Goal: Task Accomplishment & Management: Use online tool/utility

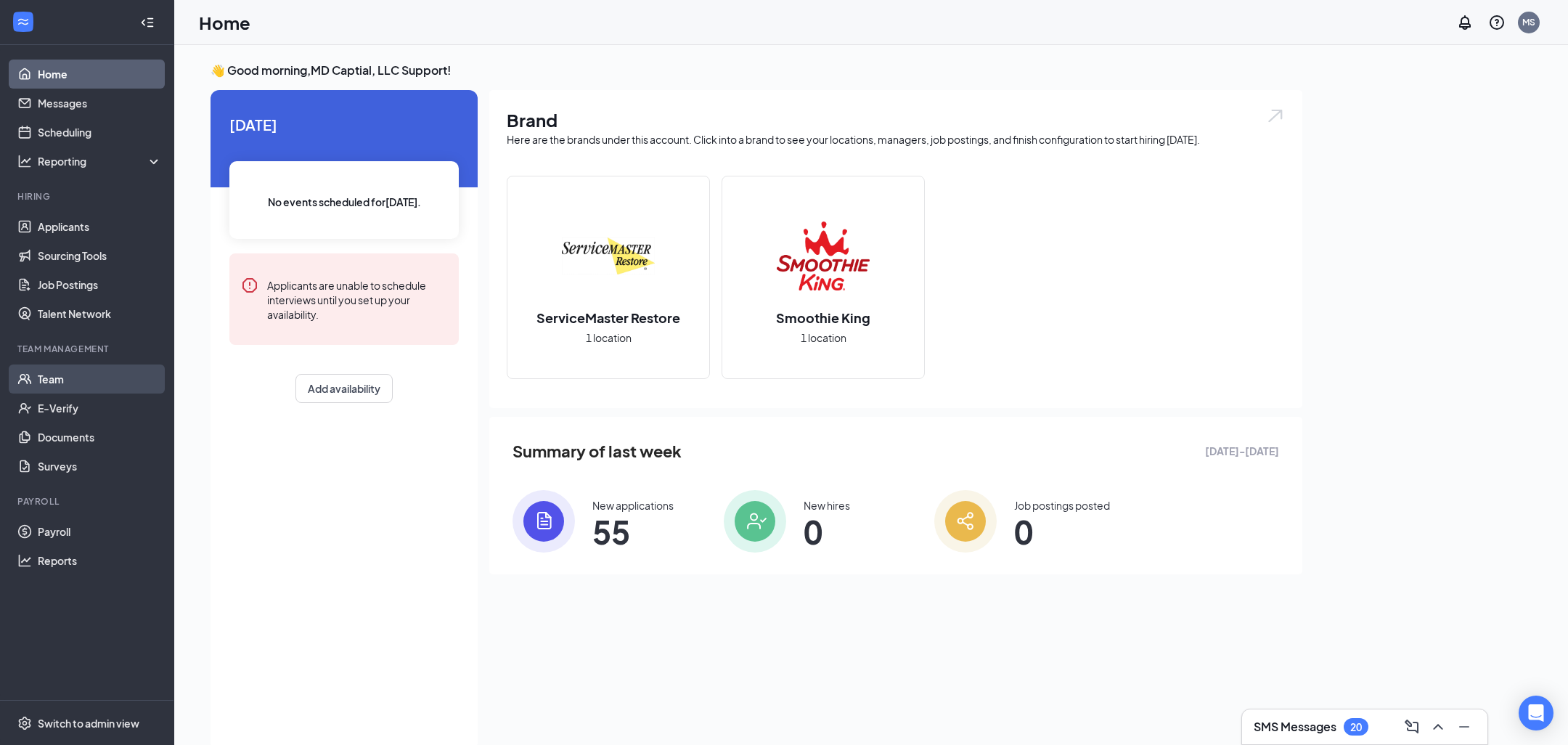
click at [81, 387] on link "Team" at bounding box center [100, 380] width 124 height 29
click at [96, 382] on link "Team" at bounding box center [100, 380] width 124 height 29
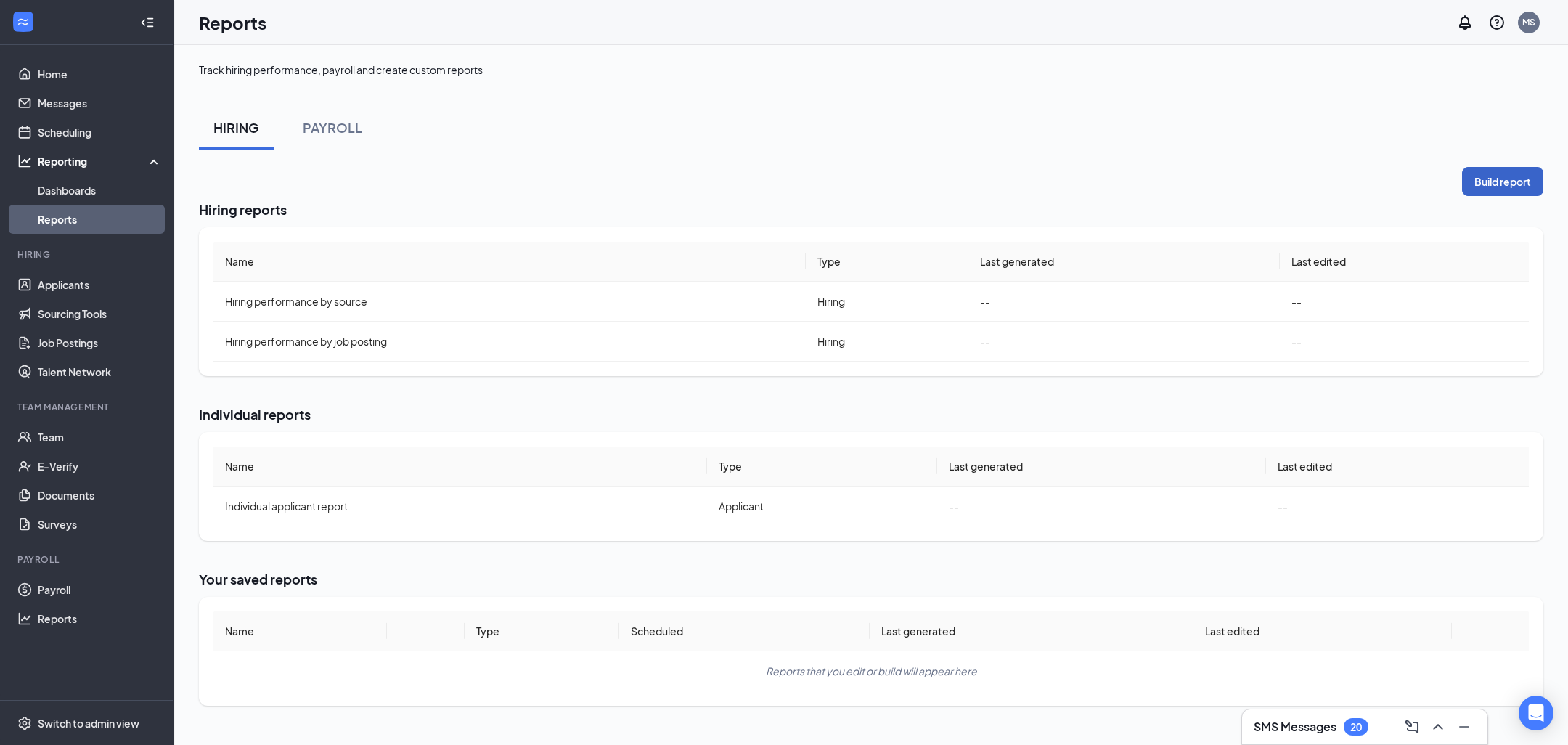
click at [1519, 181] on button "Build report" at bounding box center [1503, 182] width 81 height 29
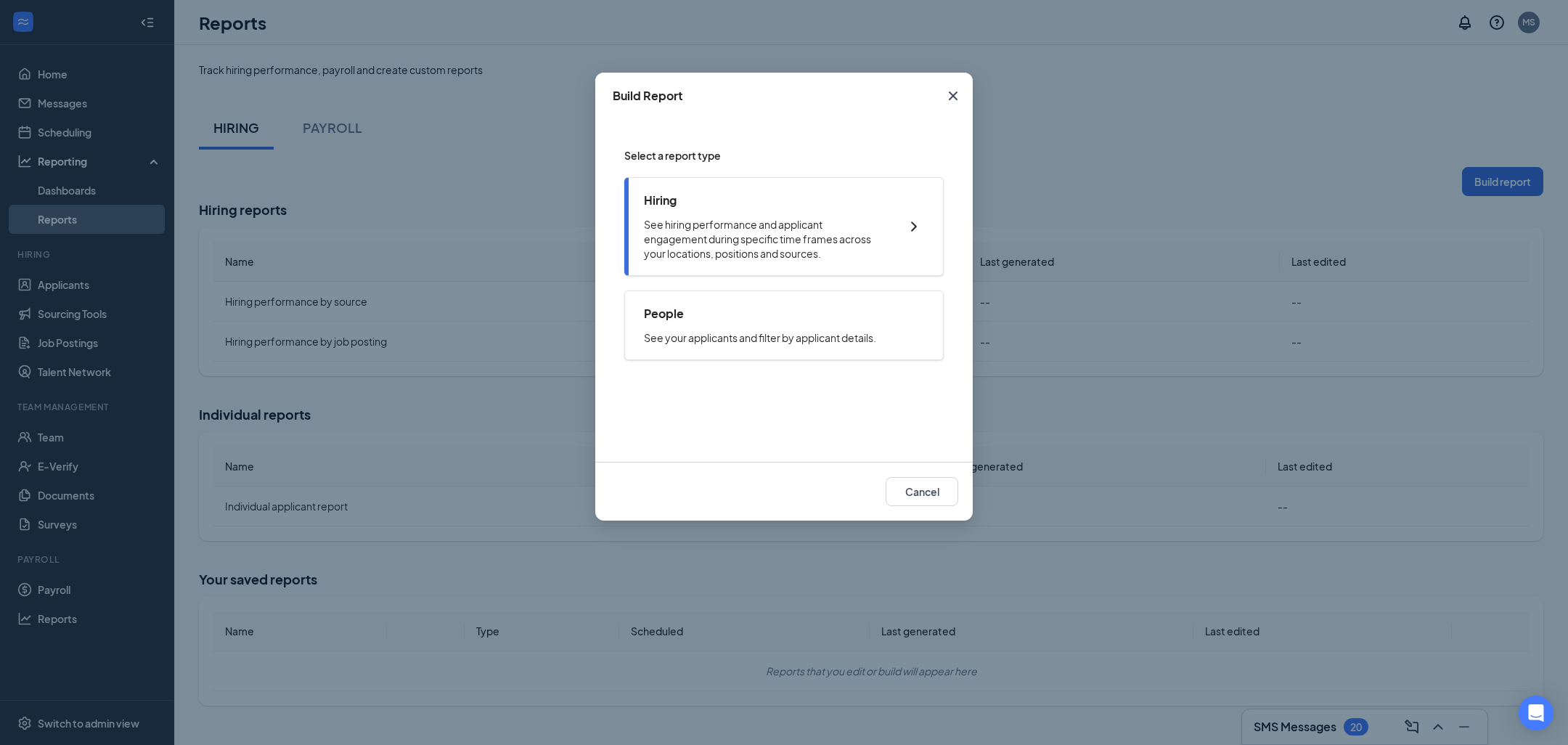
click at [764, 219] on p "See hiring performance and applicant engagement during specific time frames acr…" at bounding box center [764, 239] width 241 height 43
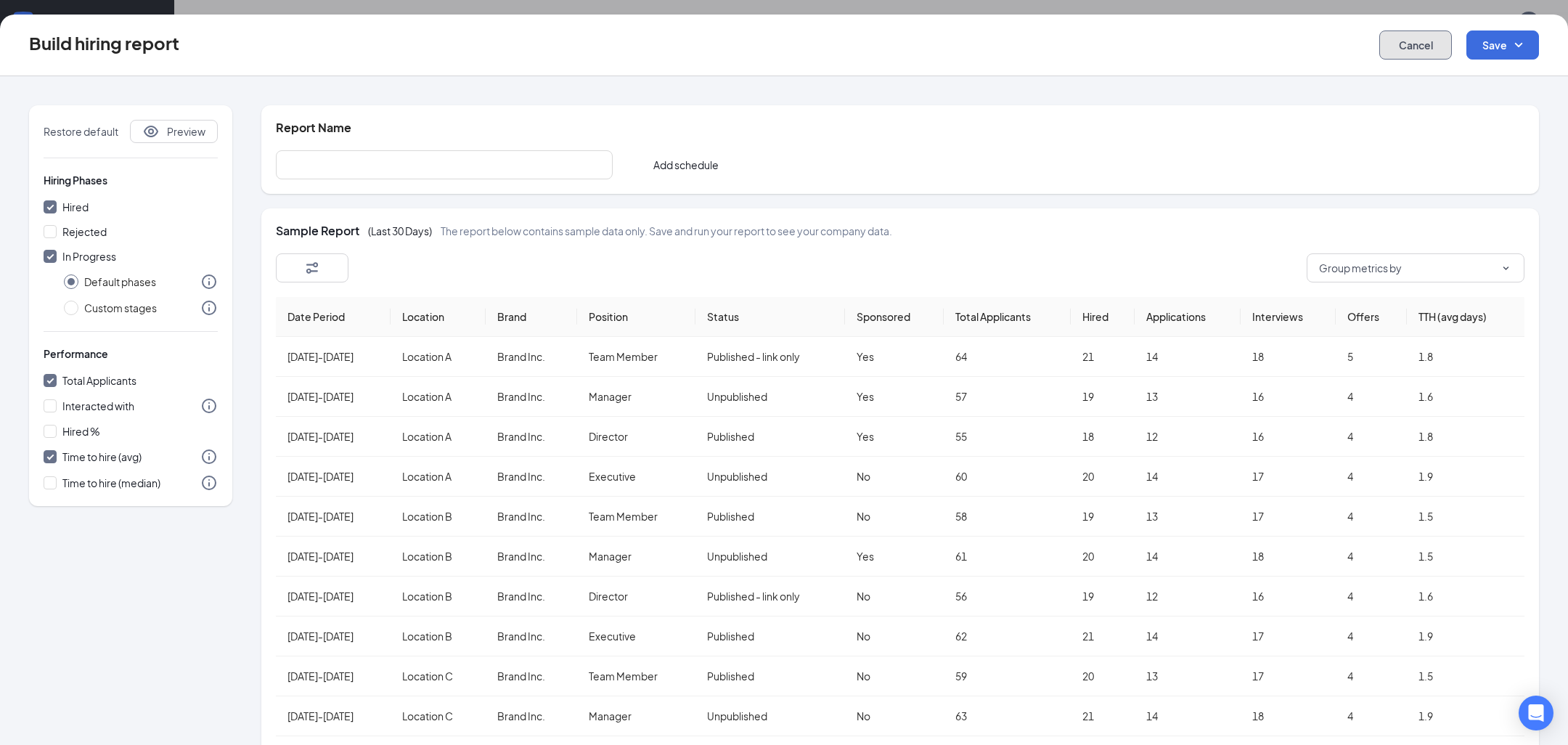
click at [1407, 42] on button "Cancel" at bounding box center [1416, 45] width 73 height 29
checkbox input "false"
radio input "false"
checkbox input "false"
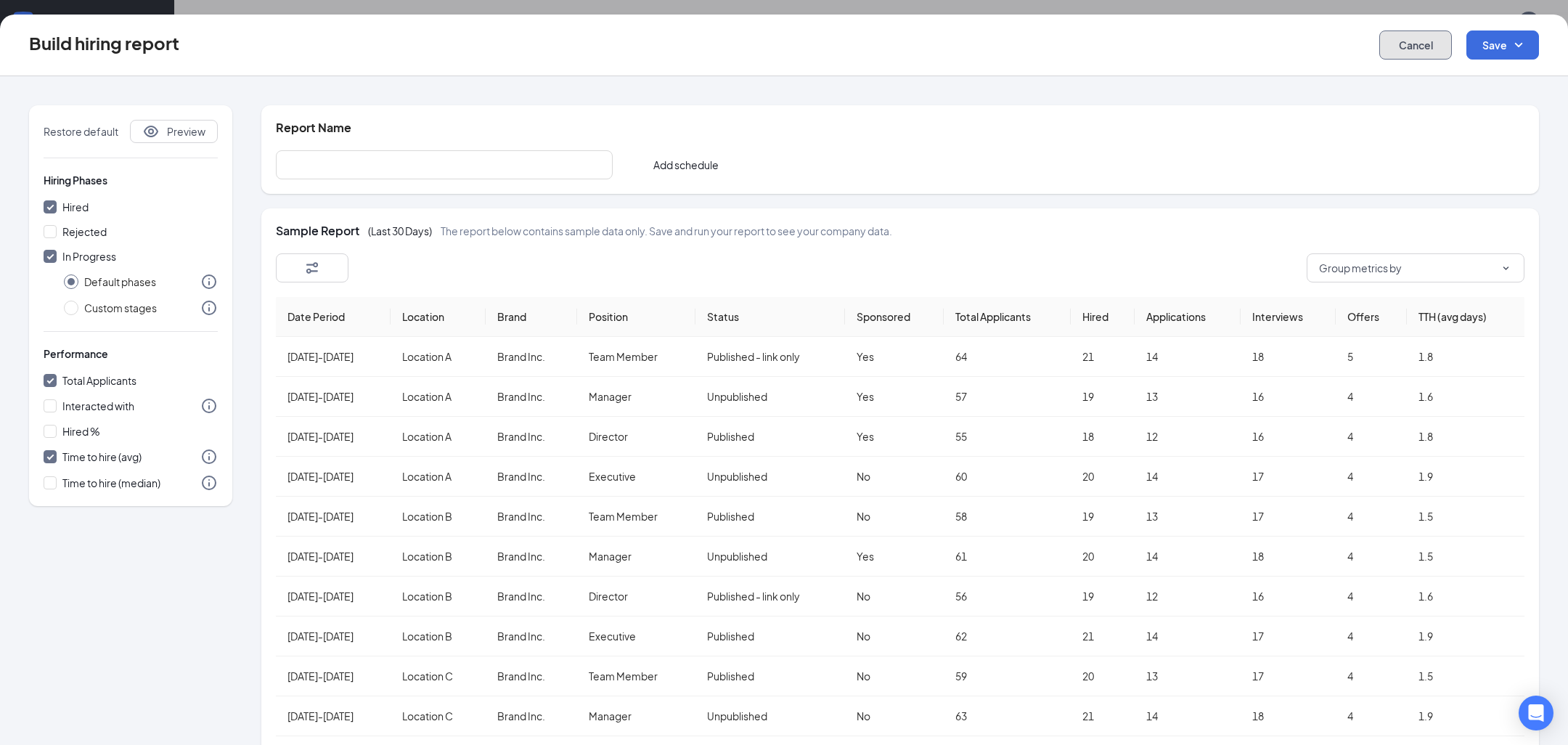
checkbox input "false"
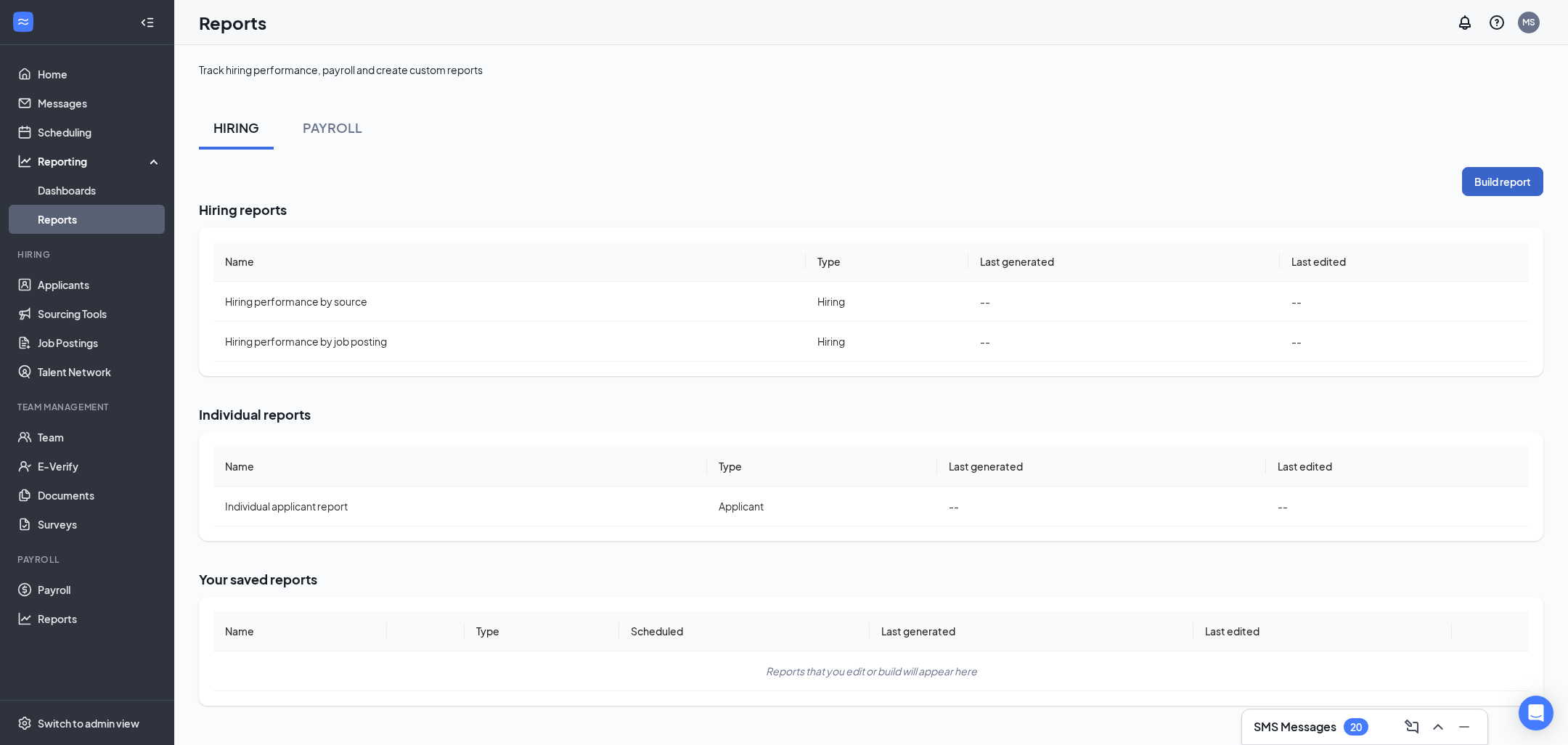
click at [1487, 177] on button "Build report" at bounding box center [1503, 182] width 81 height 29
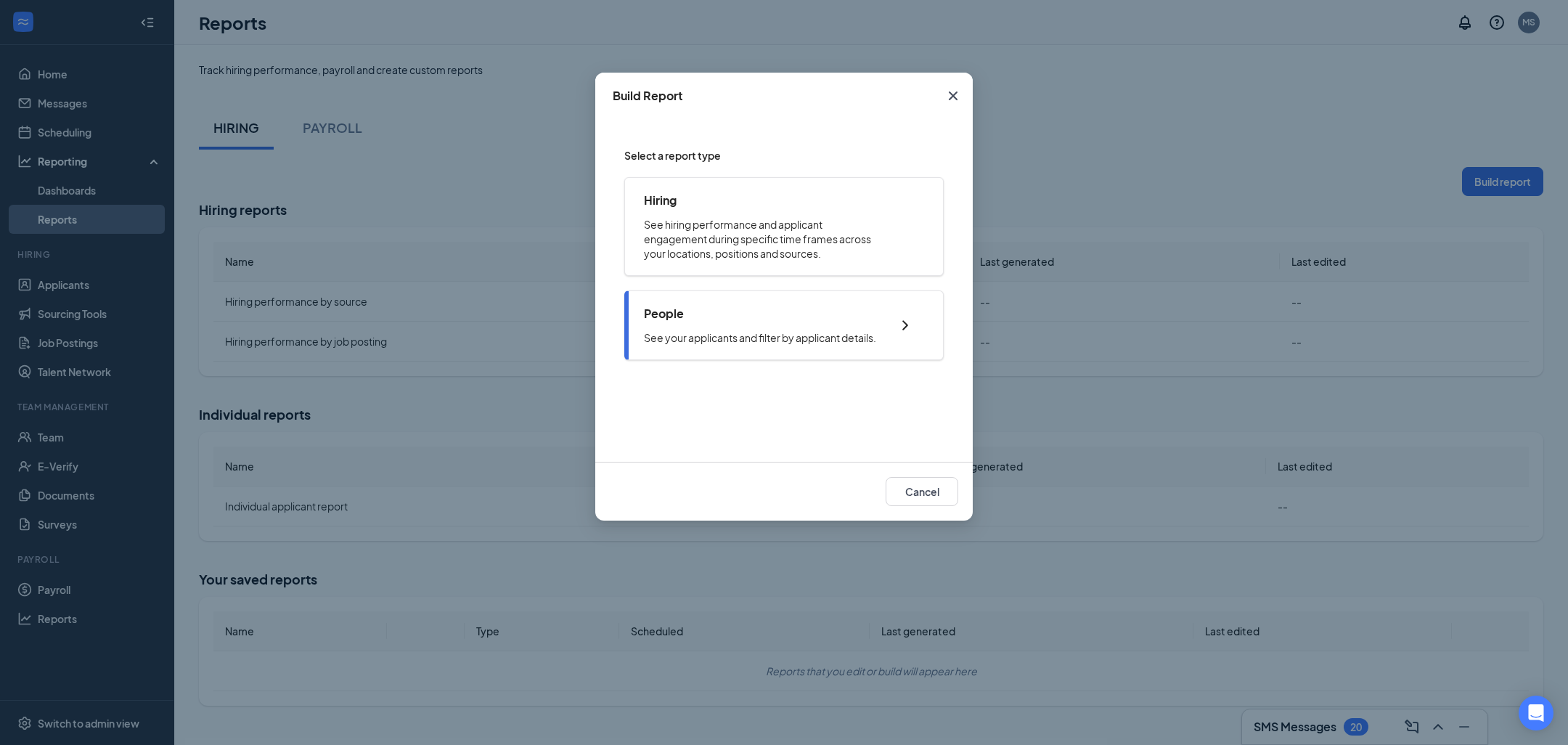
click at [771, 328] on div "People See your applicants and filter by applicant details." at bounding box center [760, 325] width 232 height 39
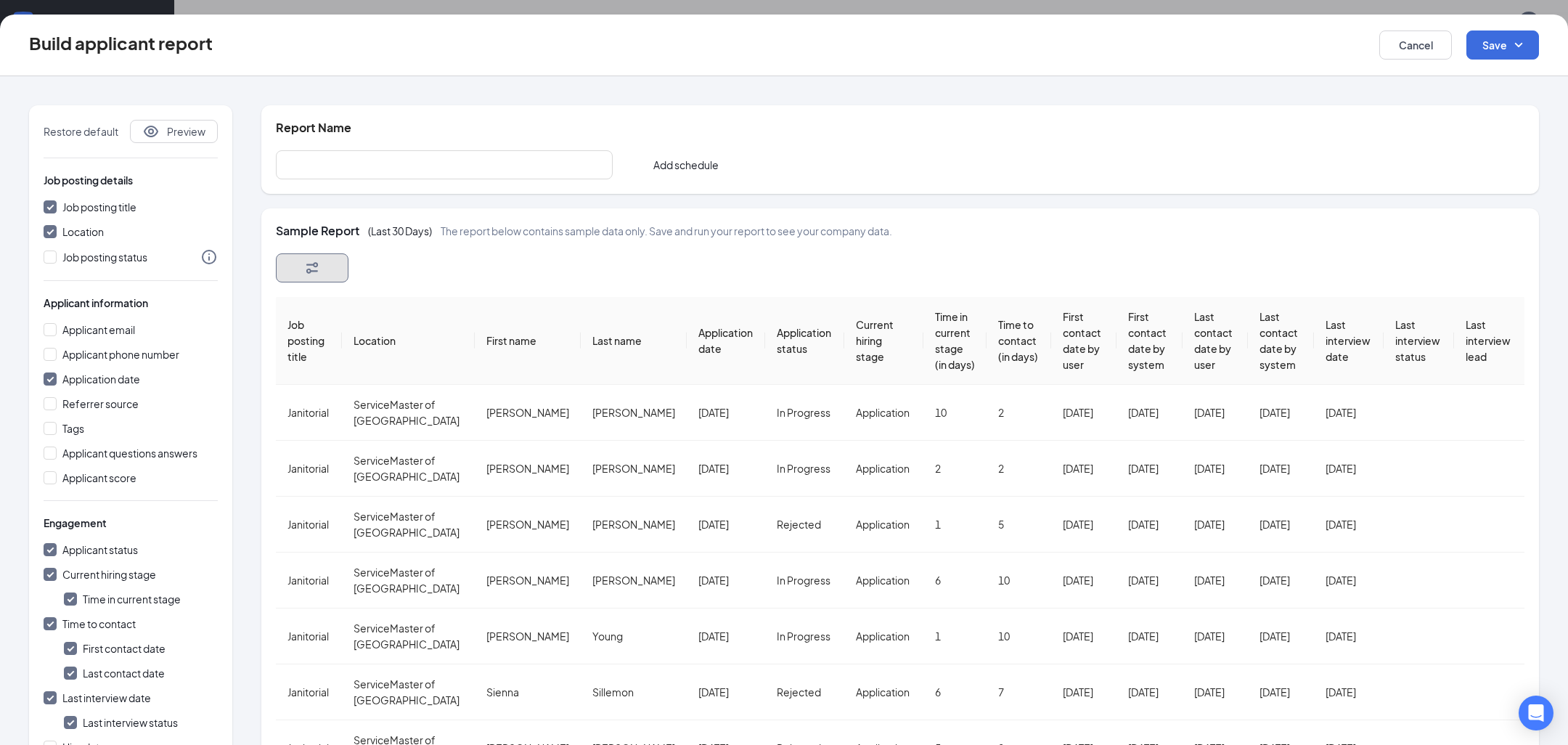
click at [324, 261] on button "button" at bounding box center [312, 268] width 73 height 29
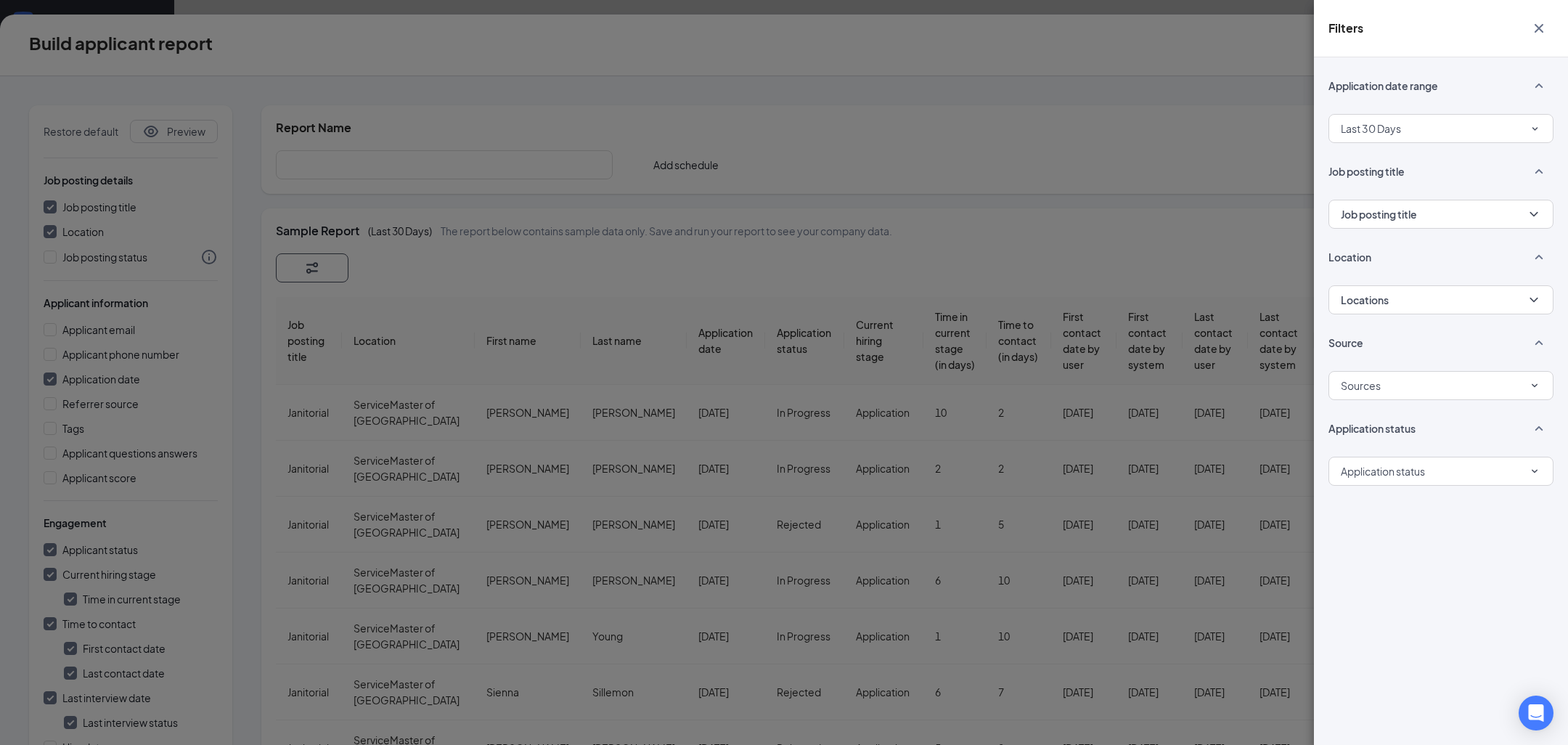
click at [709, 237] on div "Filters Application date range Last 30 Days Job posting title Job posting title…" at bounding box center [784, 372] width 1568 height 745
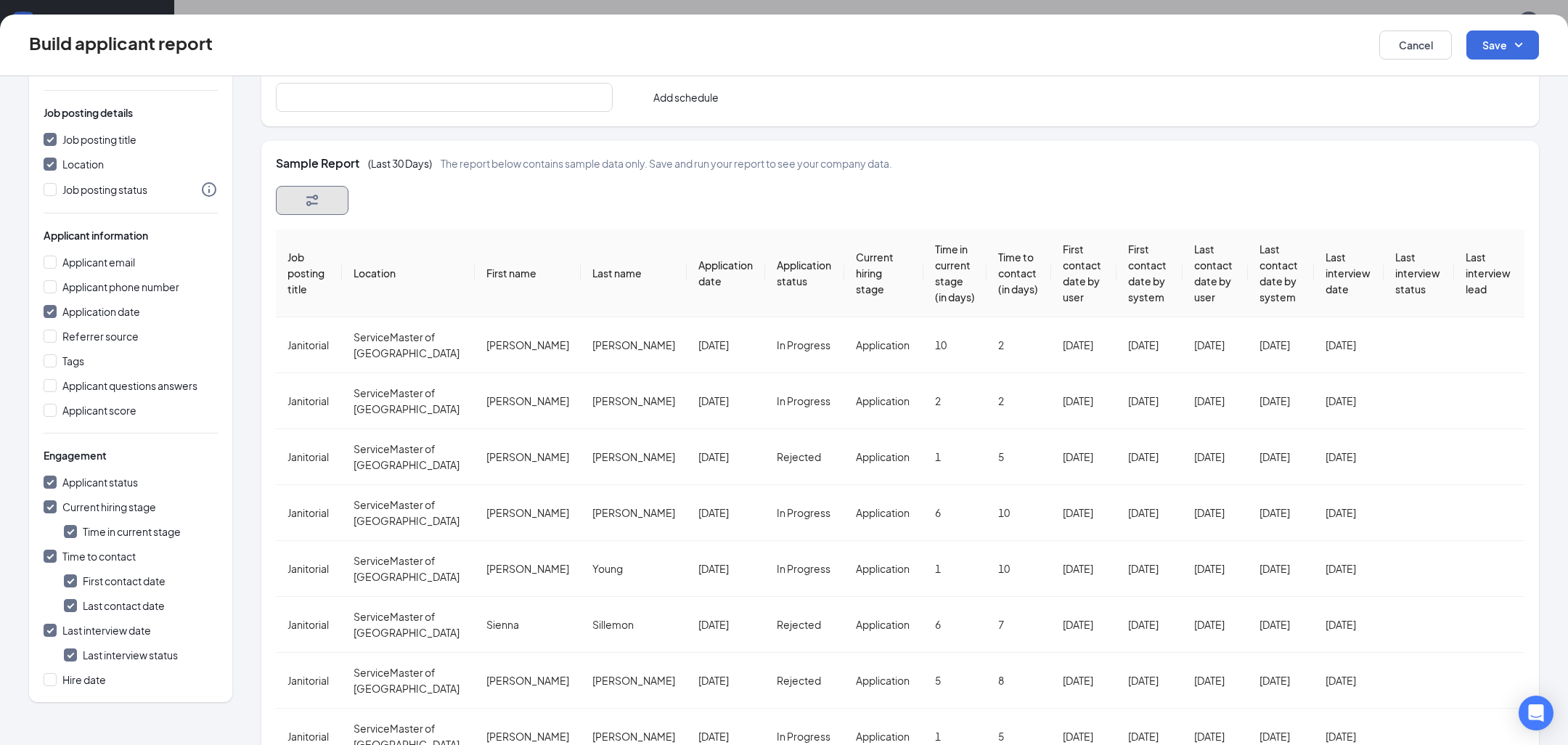
scroll to position [69, 0]
click at [1415, 38] on button "Cancel" at bounding box center [1416, 45] width 73 height 29
checkbox input "false"
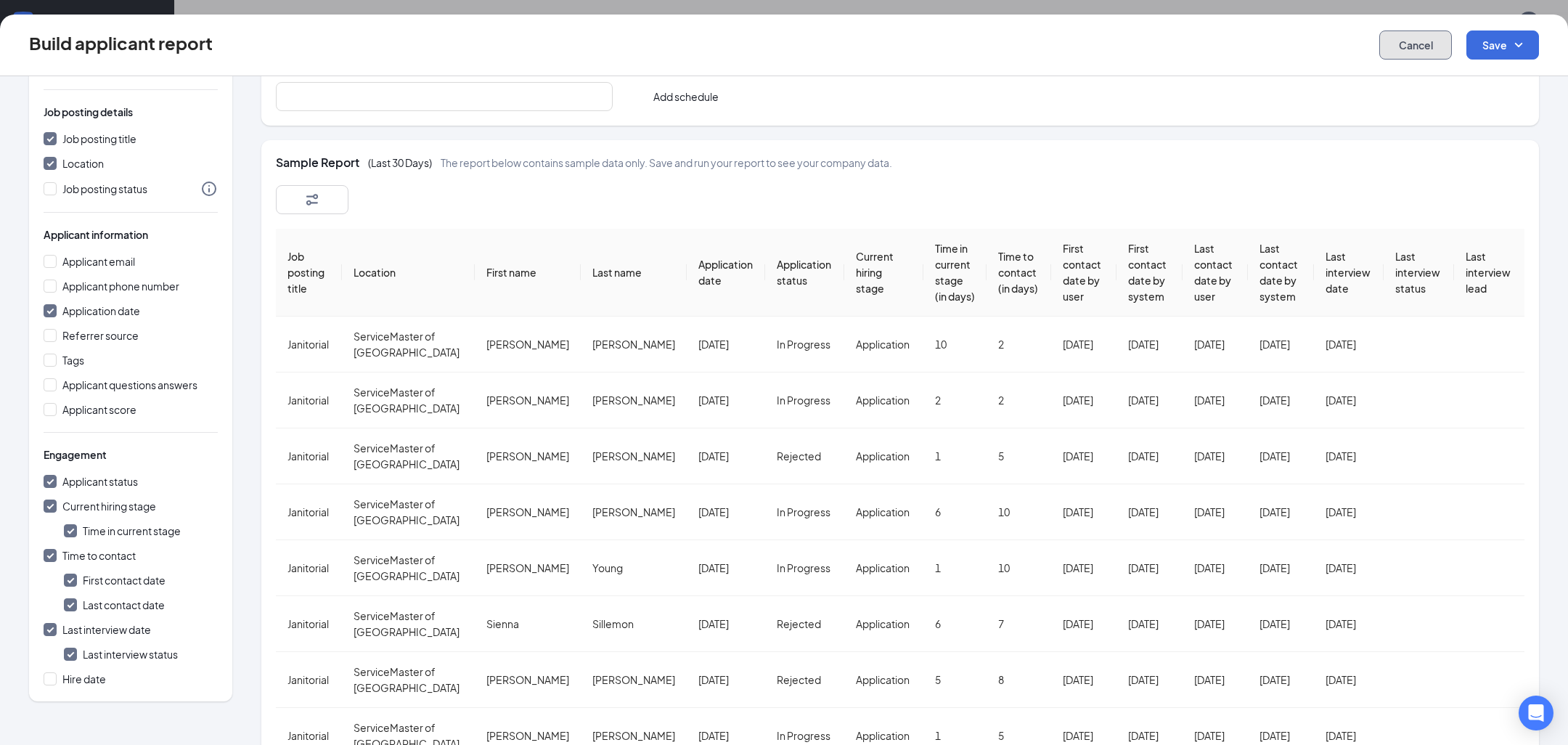
checkbox input "false"
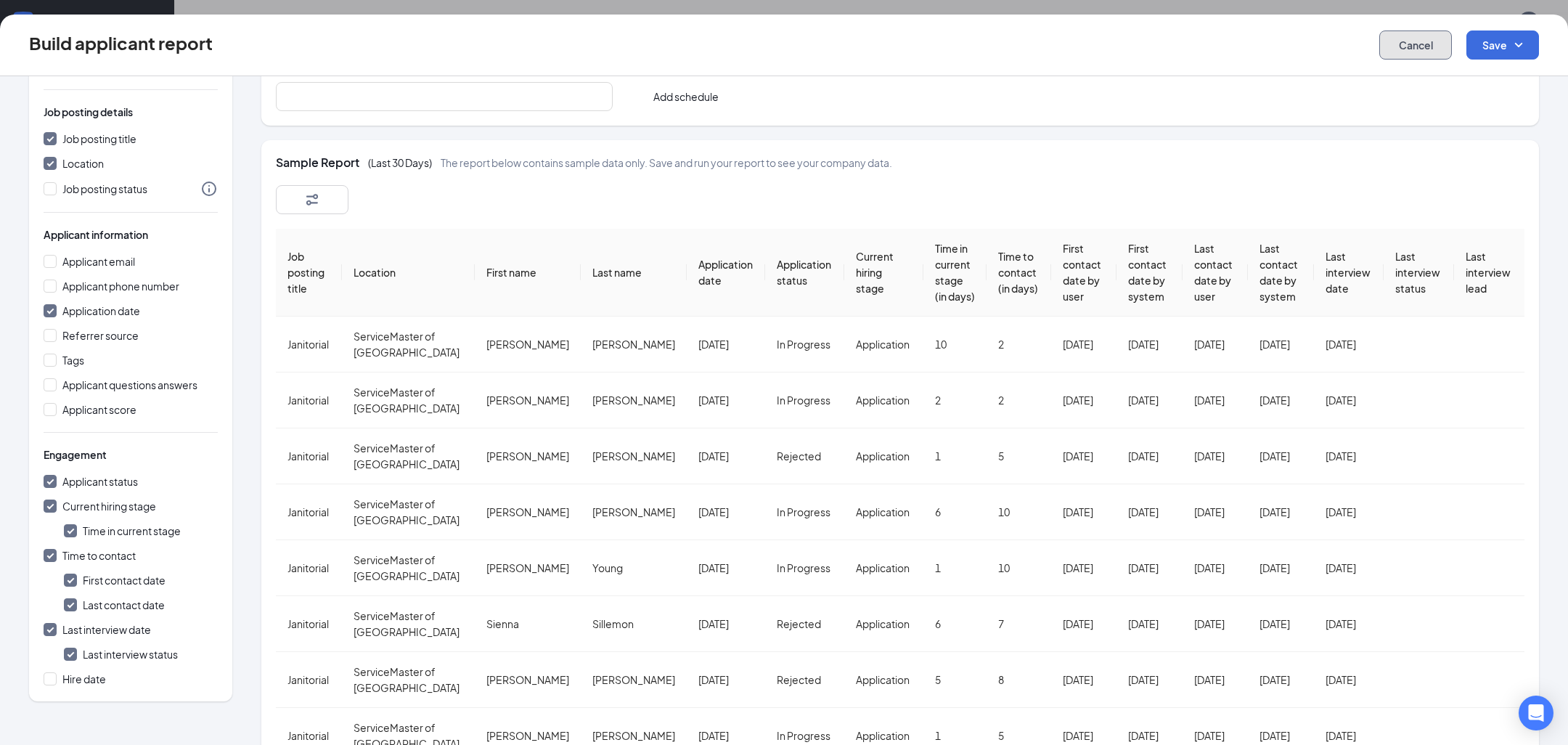
checkbox input "false"
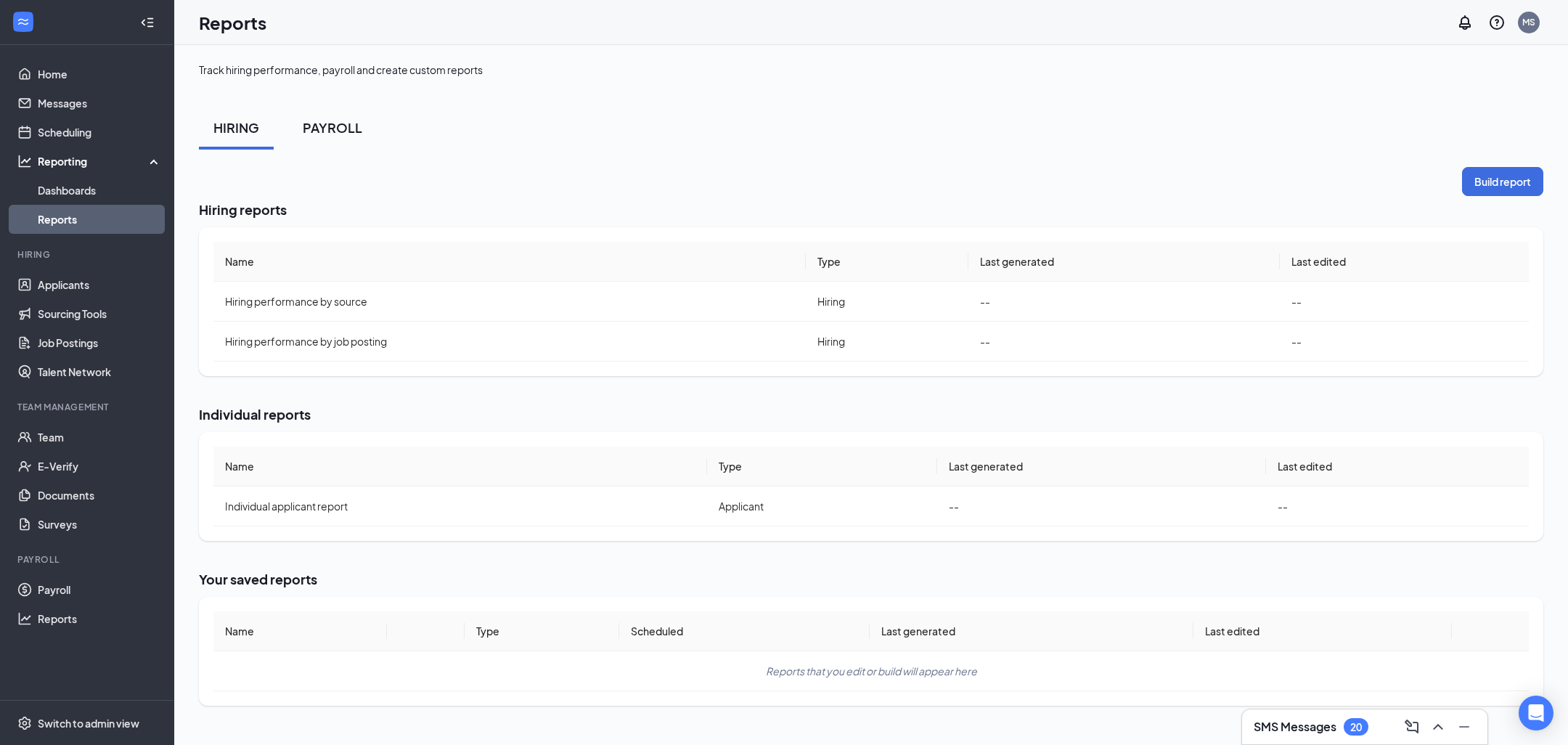
click at [333, 147] on button "PAYROLL" at bounding box center [333, 127] width 88 height 43
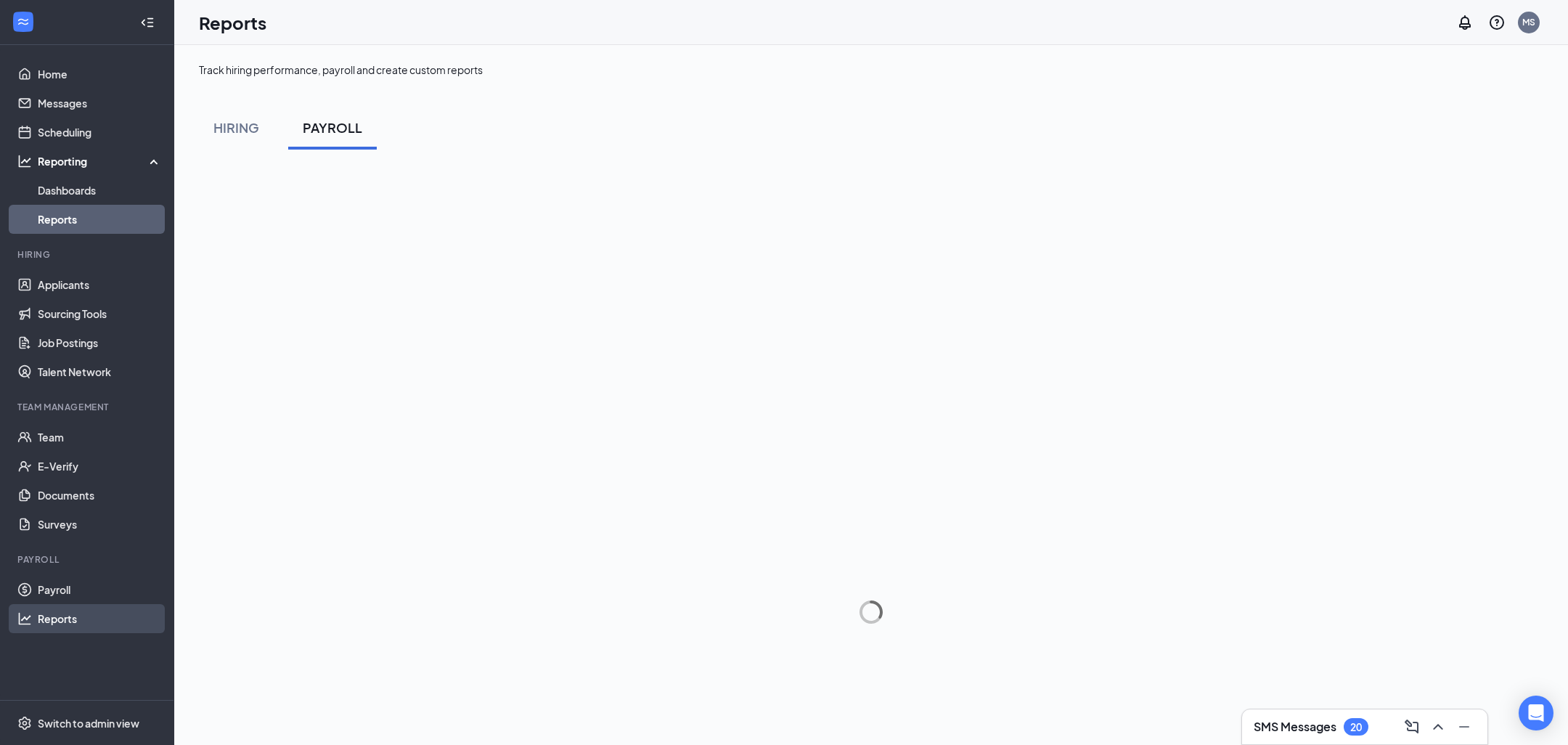
click at [73, 624] on link "Reports" at bounding box center [100, 619] width 124 height 29
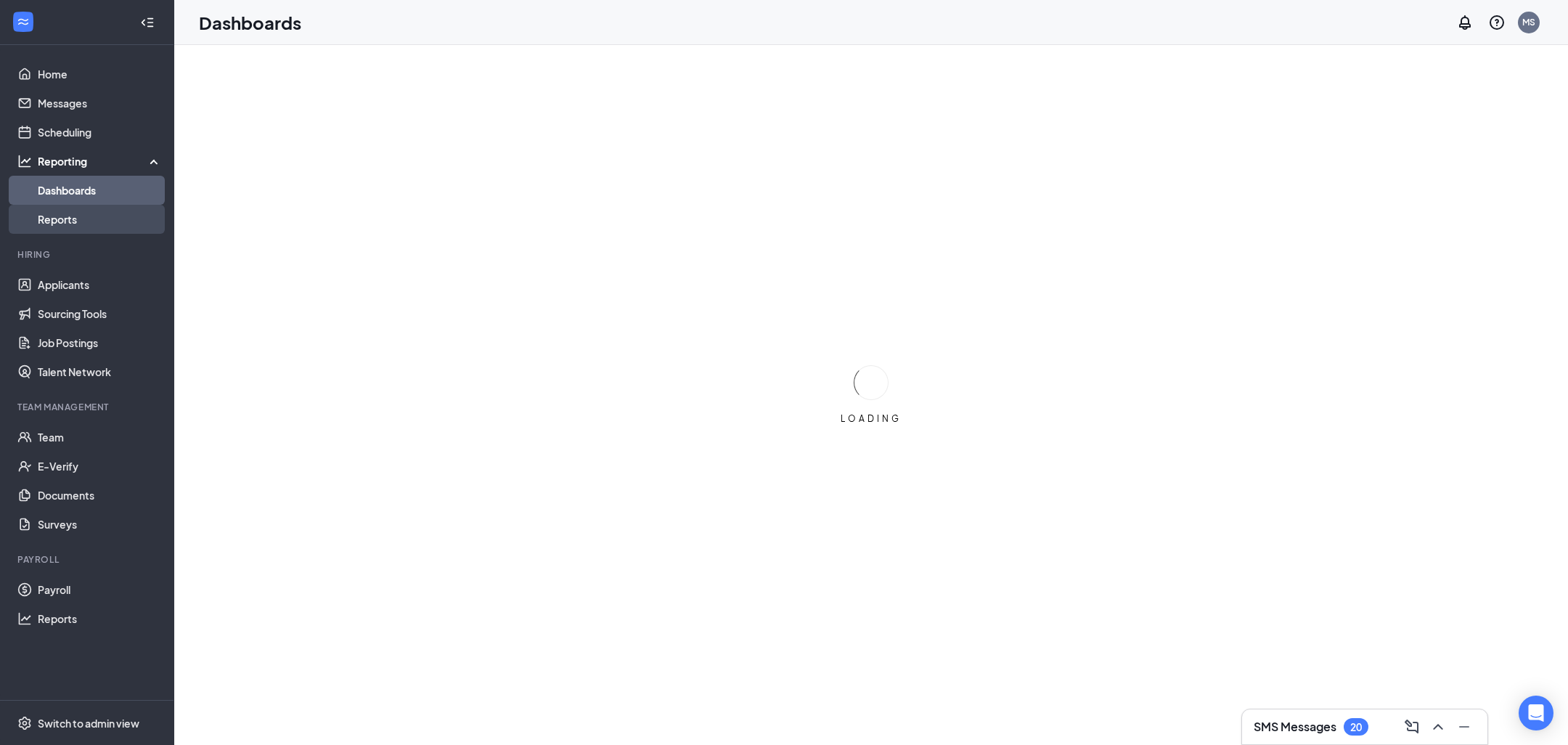
click at [107, 220] on link "Reports" at bounding box center [100, 219] width 124 height 29
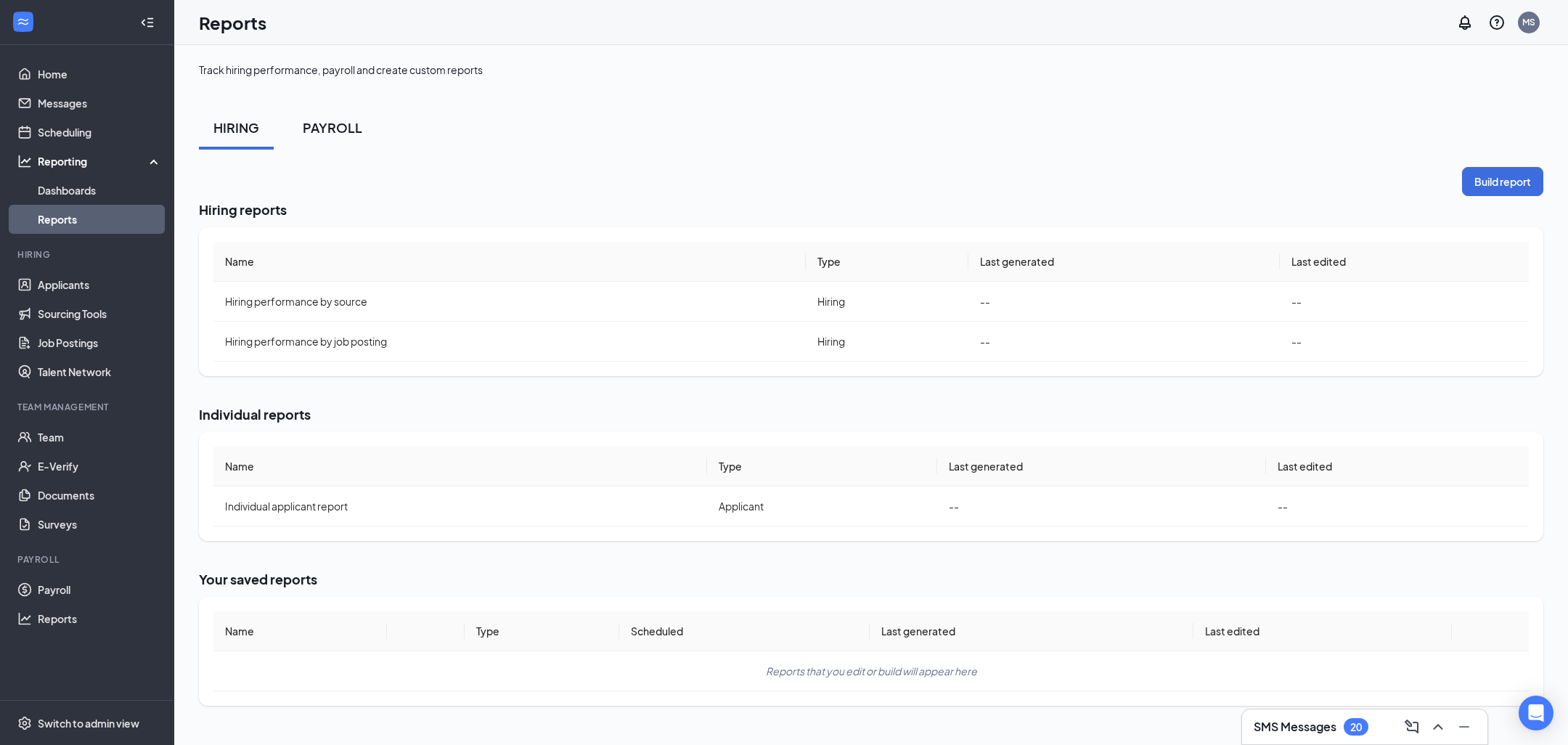
click at [351, 129] on div "PAYROLL" at bounding box center [332, 127] width 60 height 18
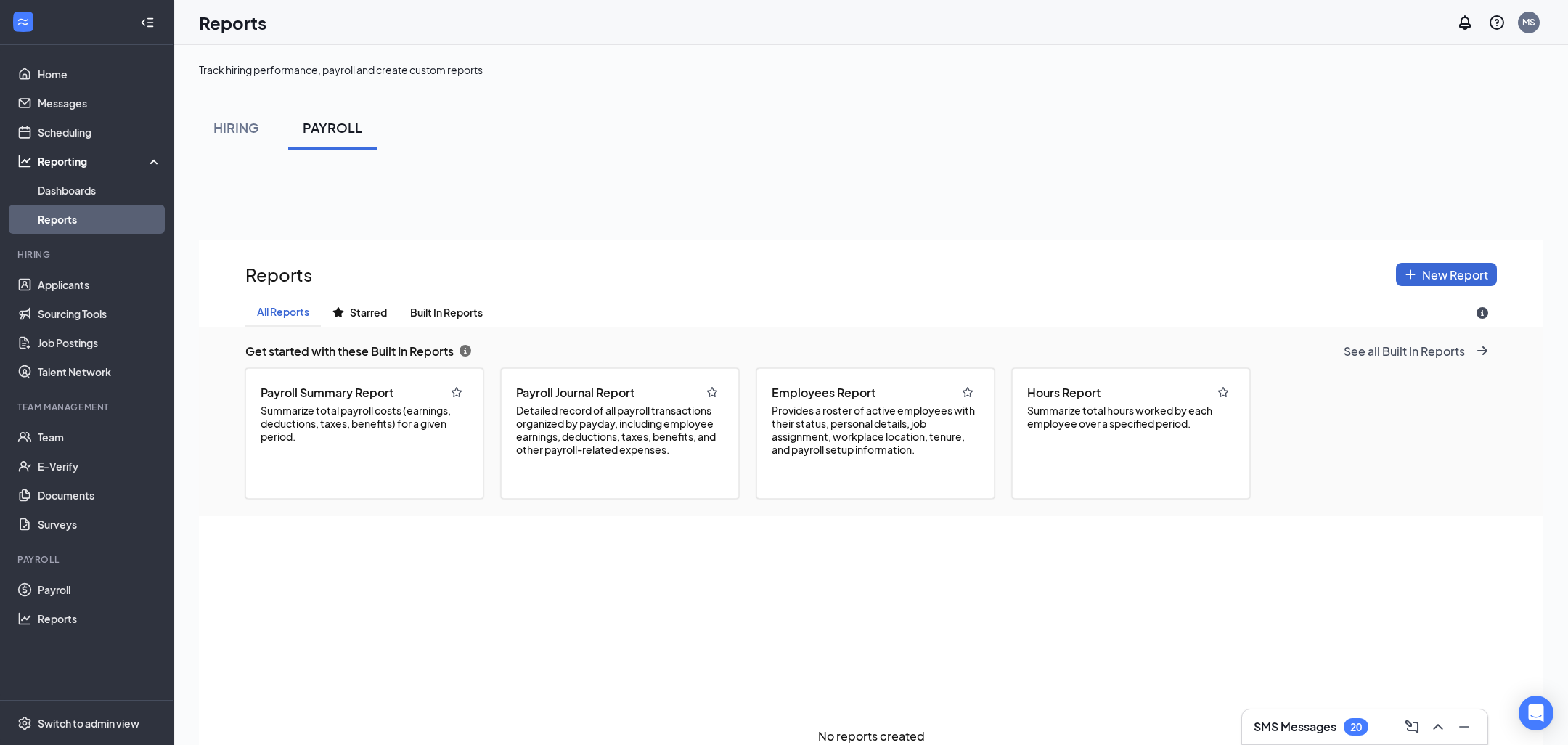
scroll to position [846, 1344]
click at [869, 434] on span "Provides a roster of active employees with their status, personal details, job …" at bounding box center [875, 430] width 208 height 52
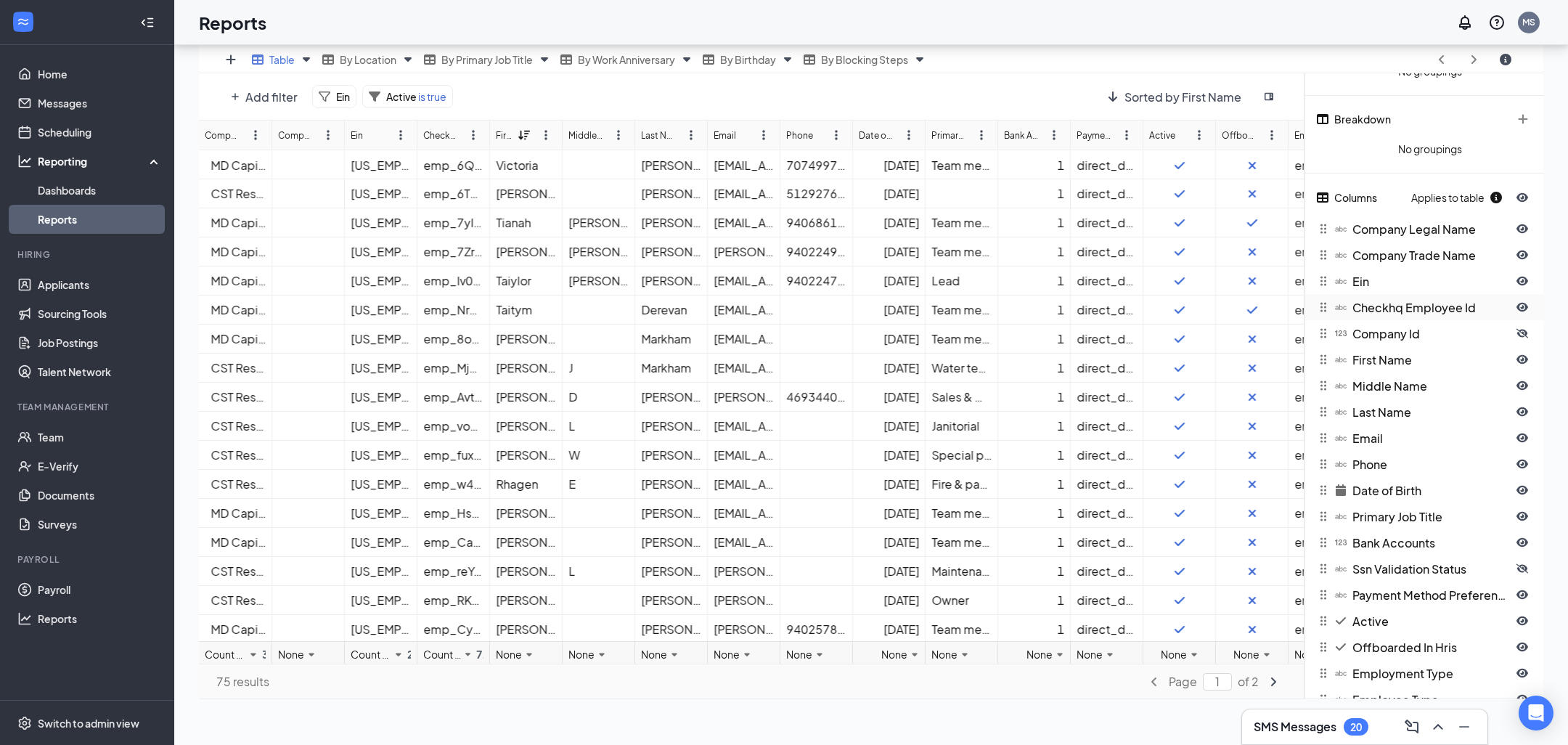
scroll to position [0, 0]
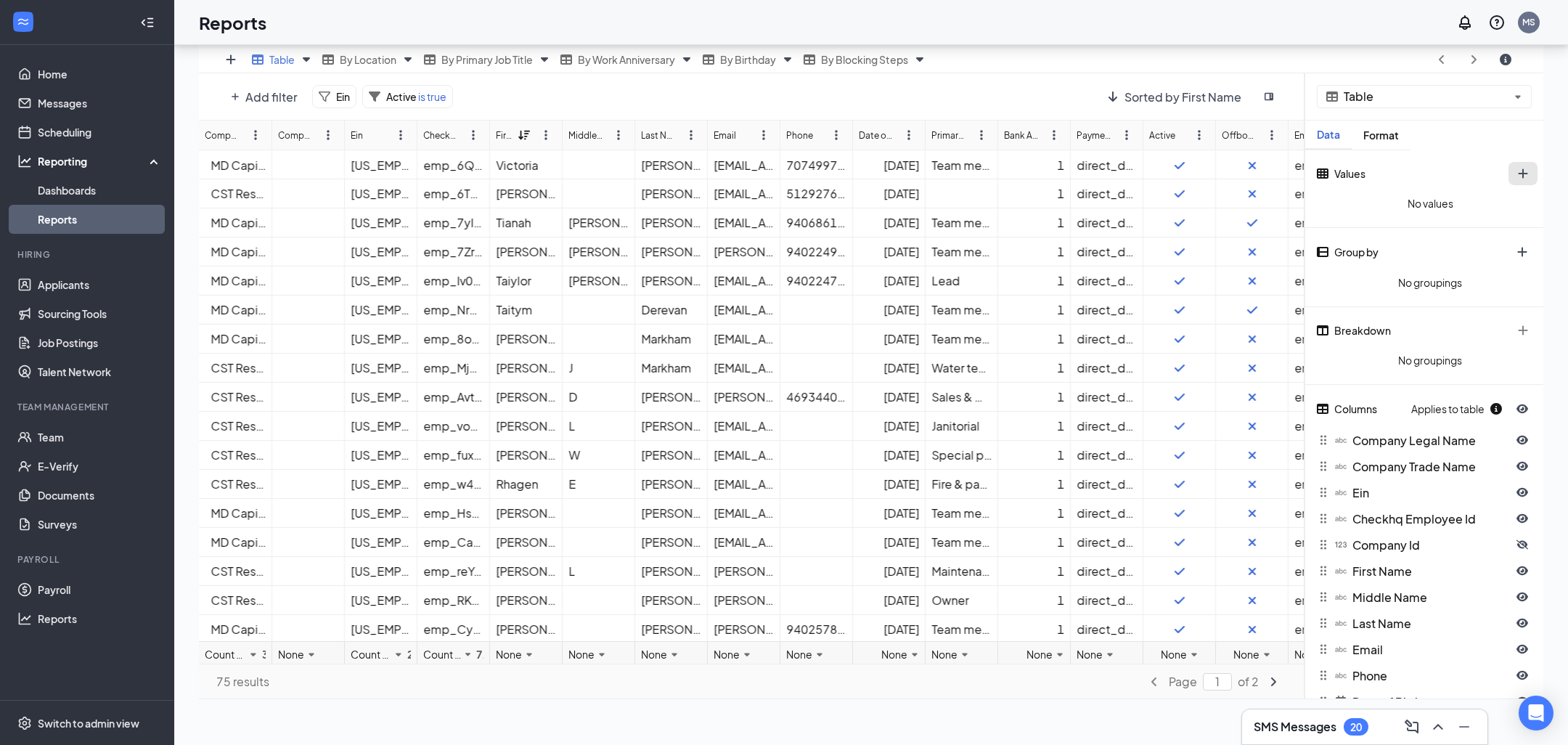
click at [1522, 170] on icon "plus icon" at bounding box center [1523, 173] width 11 height 11
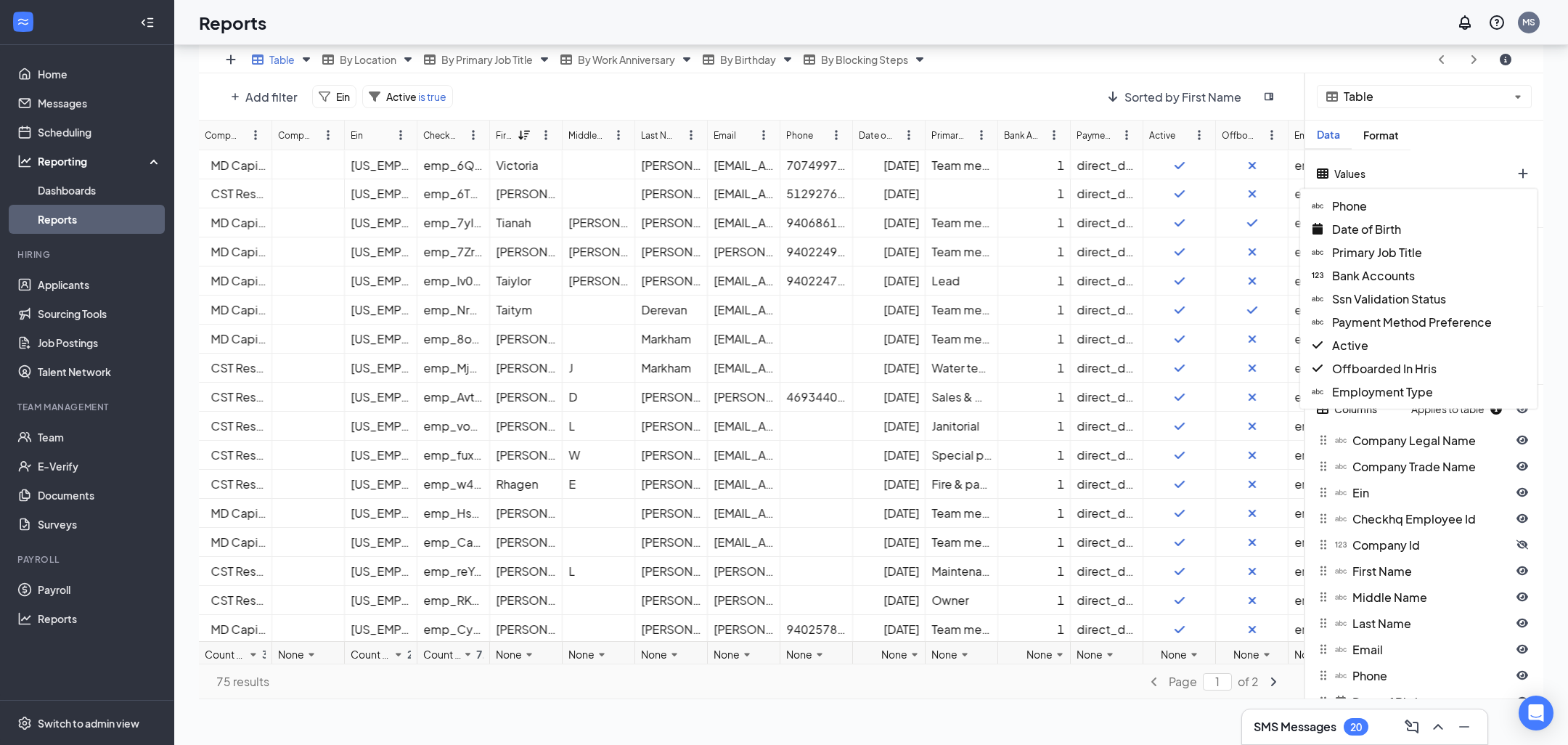
scroll to position [430, 0]
click at [1412, 245] on span "Primary Job Title" at bounding box center [1377, 243] width 90 height 16
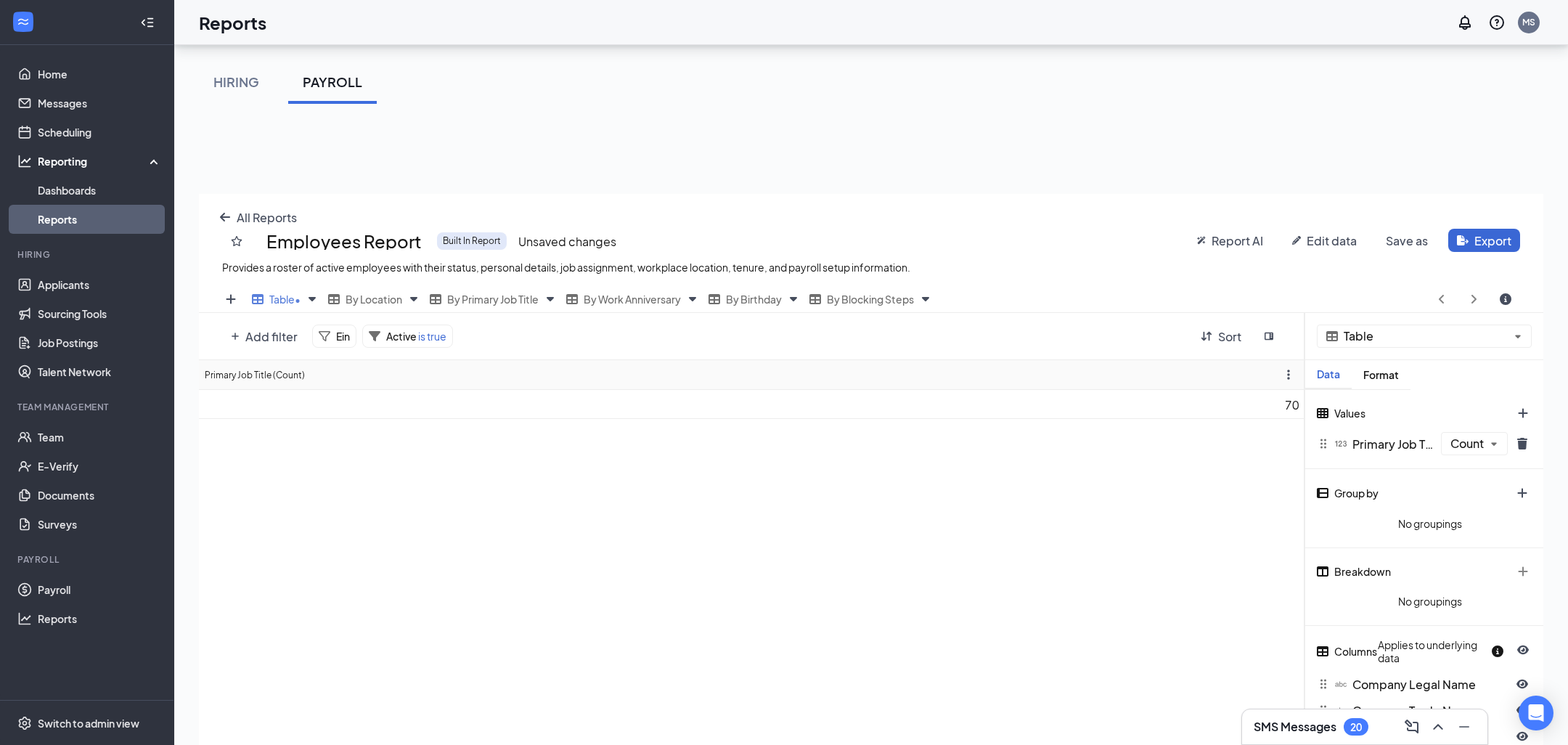
scroll to position [49, 0]
click at [1484, 438] on span "Count" at bounding box center [1467, 441] width 34 height 12
click at [1425, 503] on div "Count Distinct" at bounding box center [1432, 508] width 212 height 23
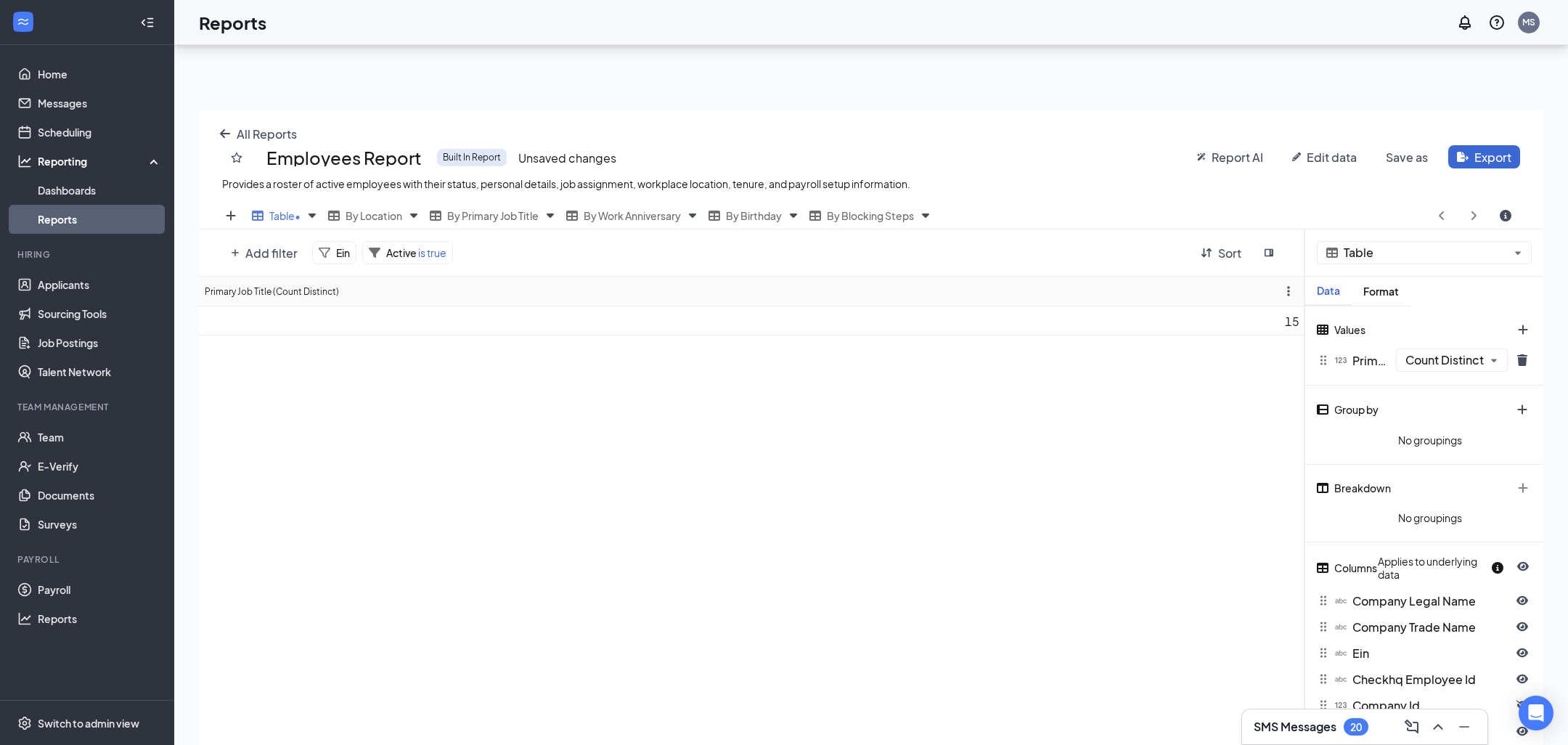
scroll to position [0, 0]
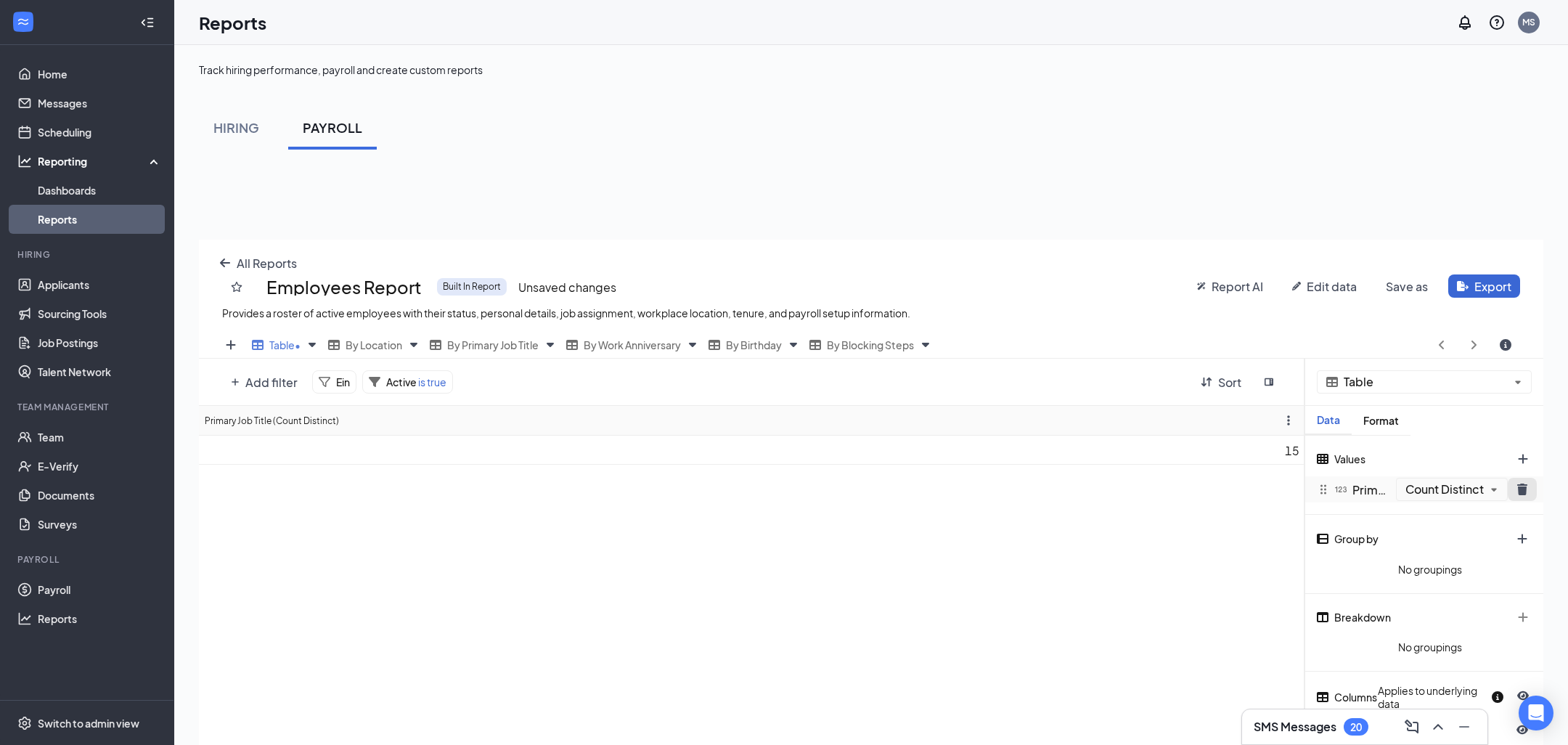
click at [1519, 487] on icon "trash icon" at bounding box center [1523, 489] width 10 height 11
click at [1531, 538] on button "plus icon" at bounding box center [1523, 537] width 29 height 23
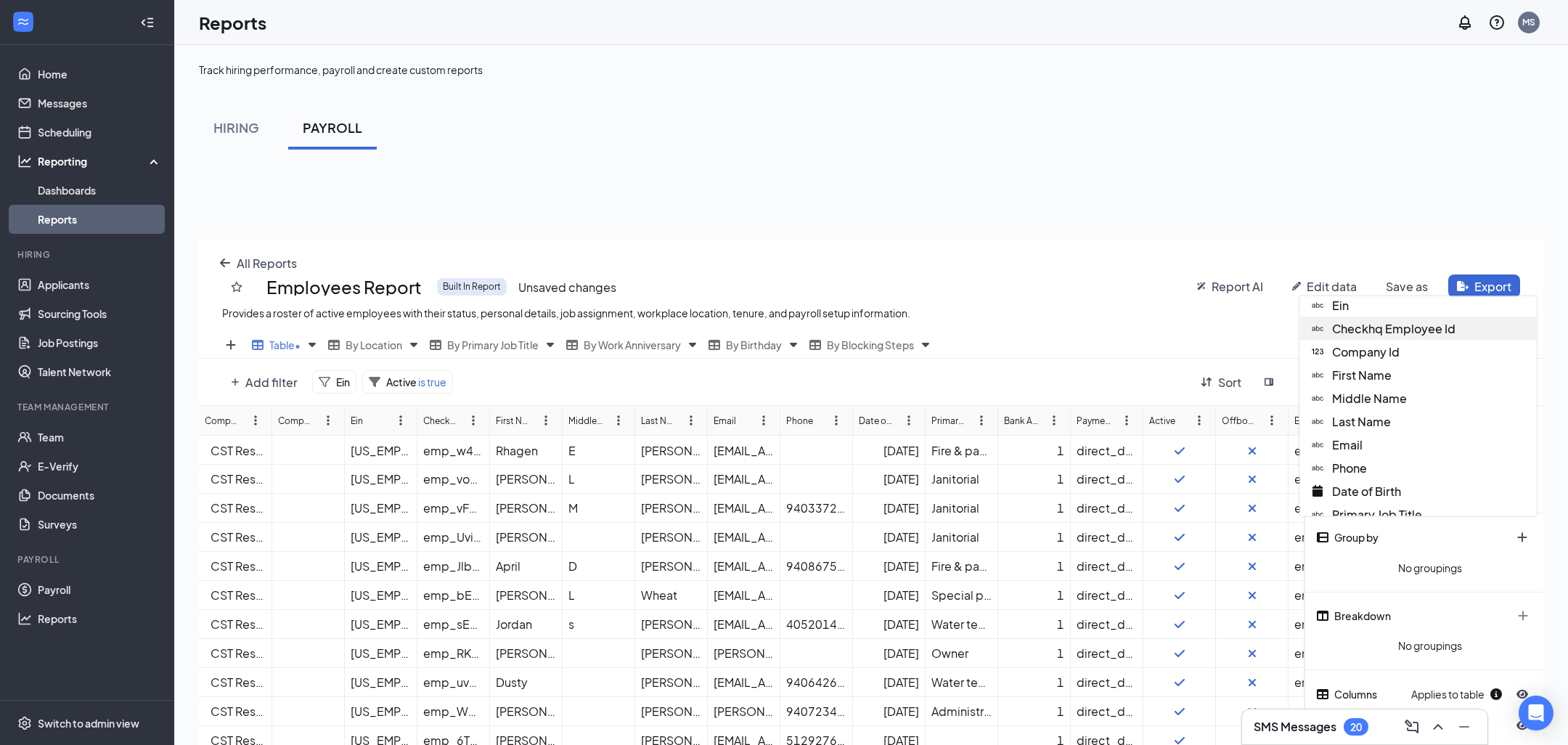
scroll to position [190, 0]
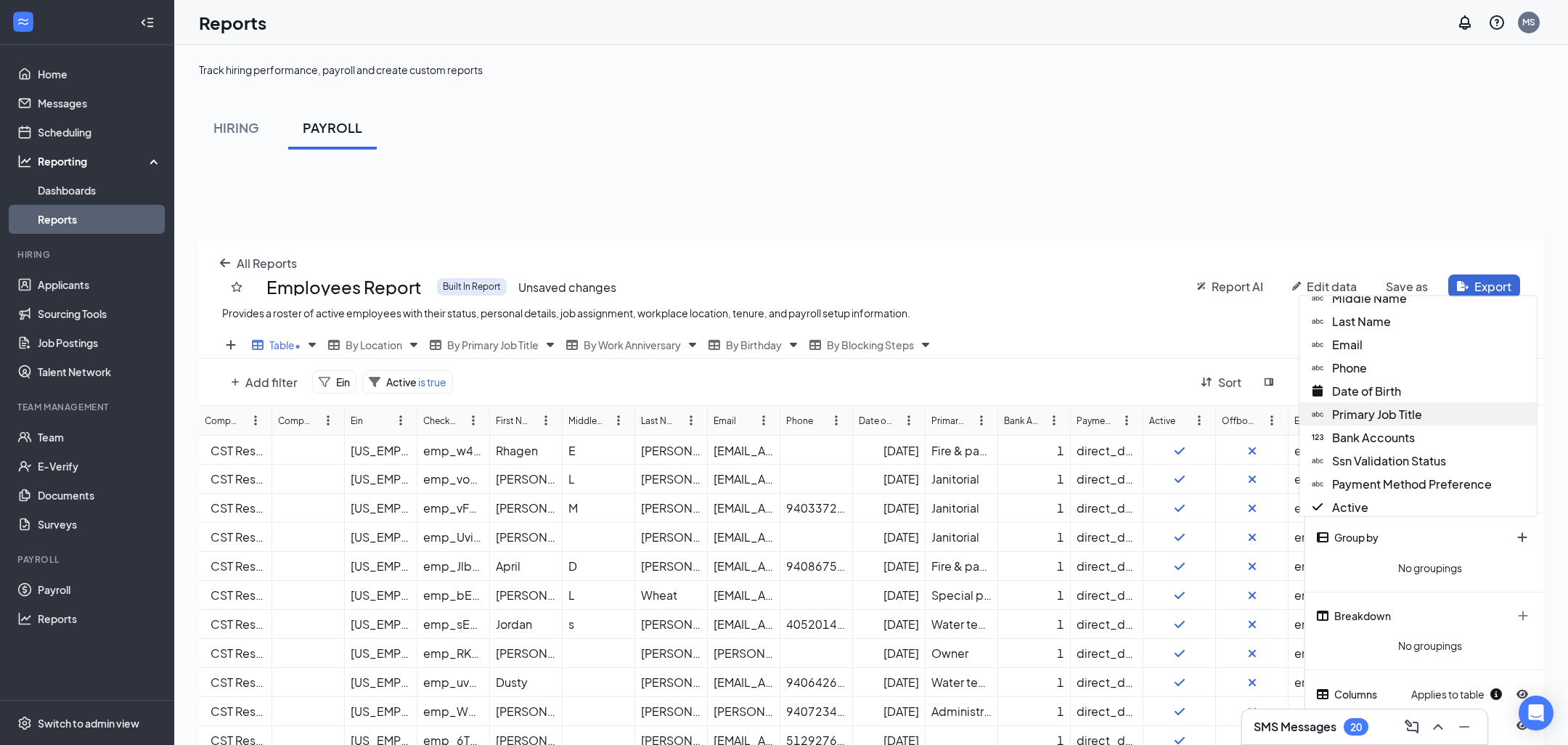
click at [1408, 416] on span "Primary Job Title" at bounding box center [1377, 415] width 90 height 16
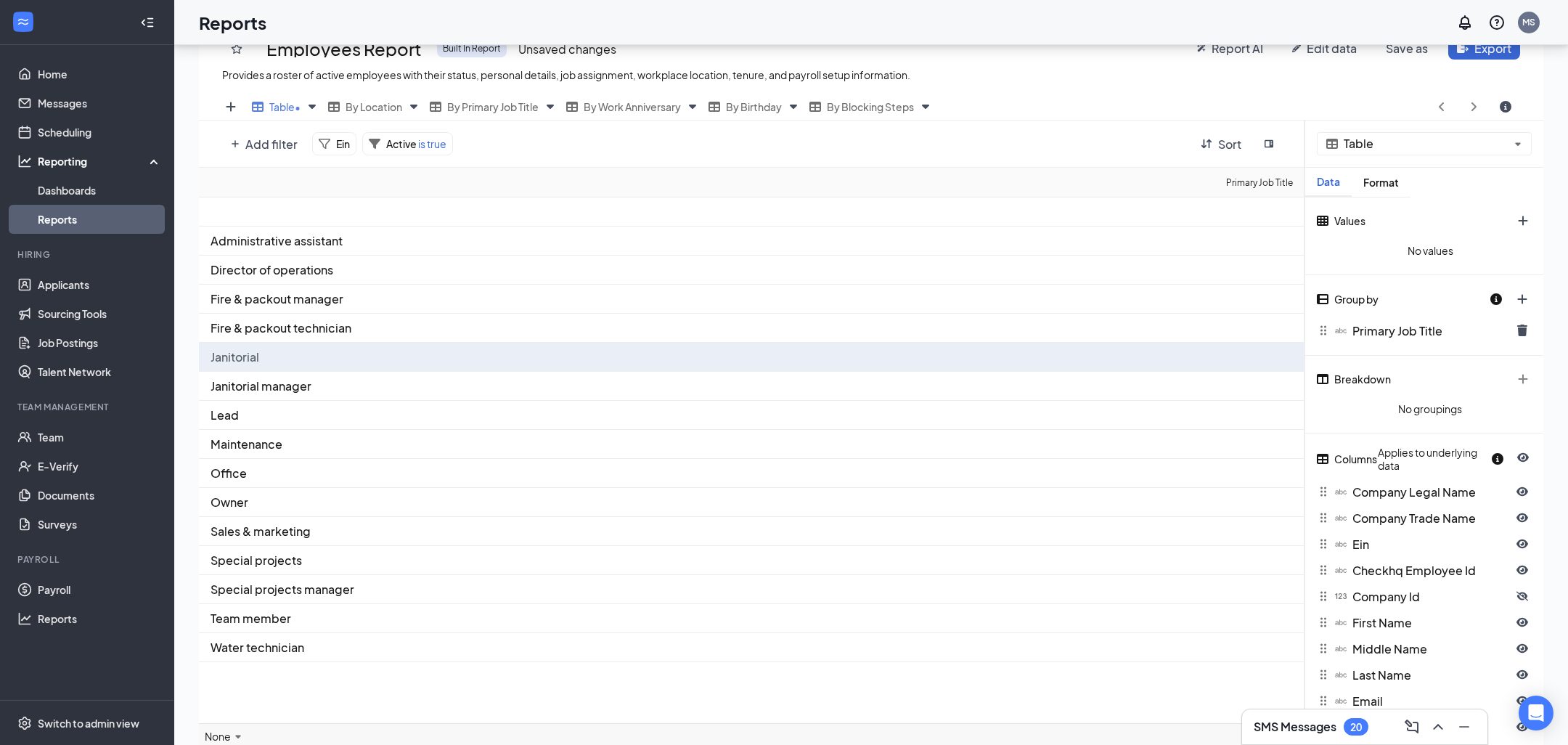
scroll to position [279, 0]
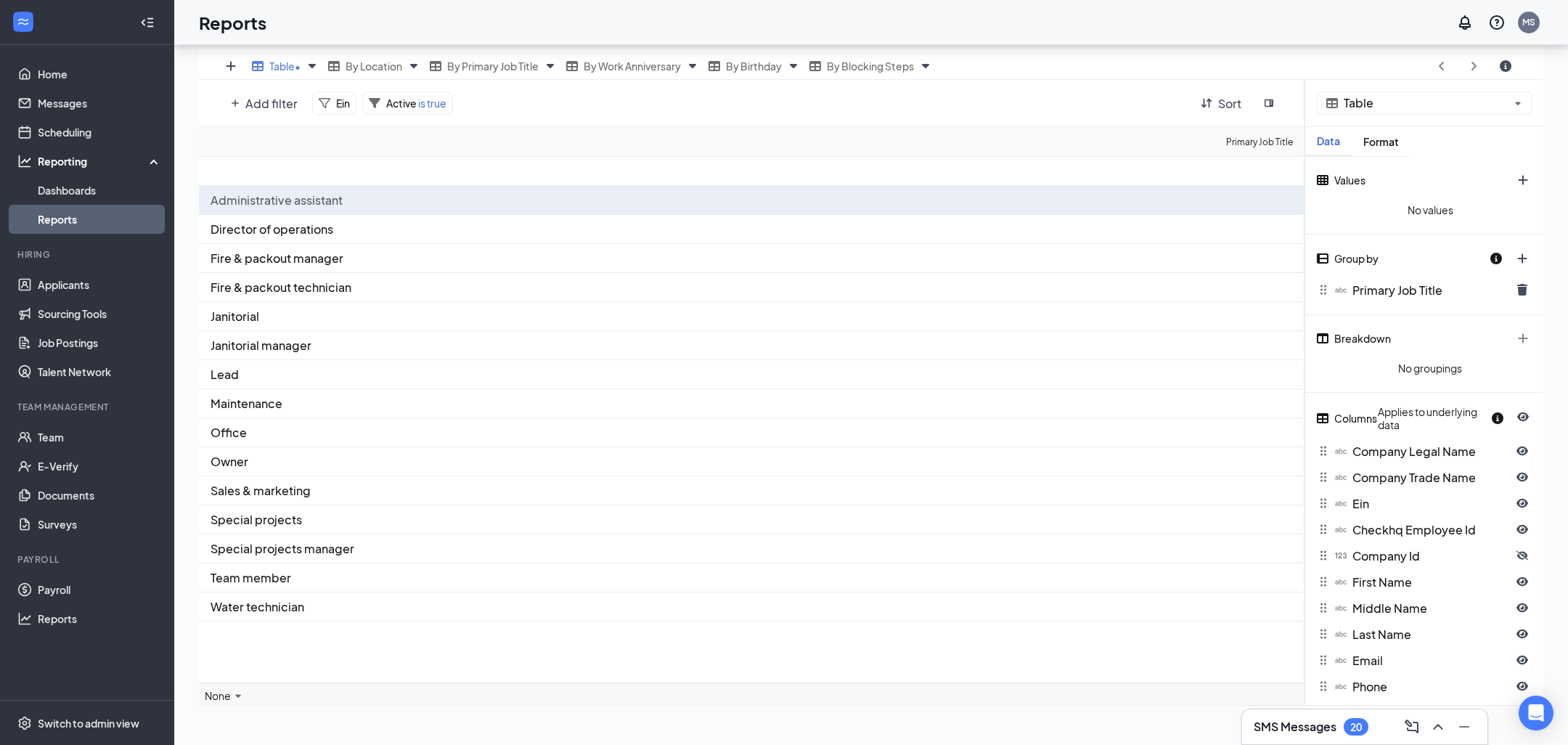
click at [469, 189] on div "Administrative assistant" at bounding box center [752, 200] width 1107 height 29
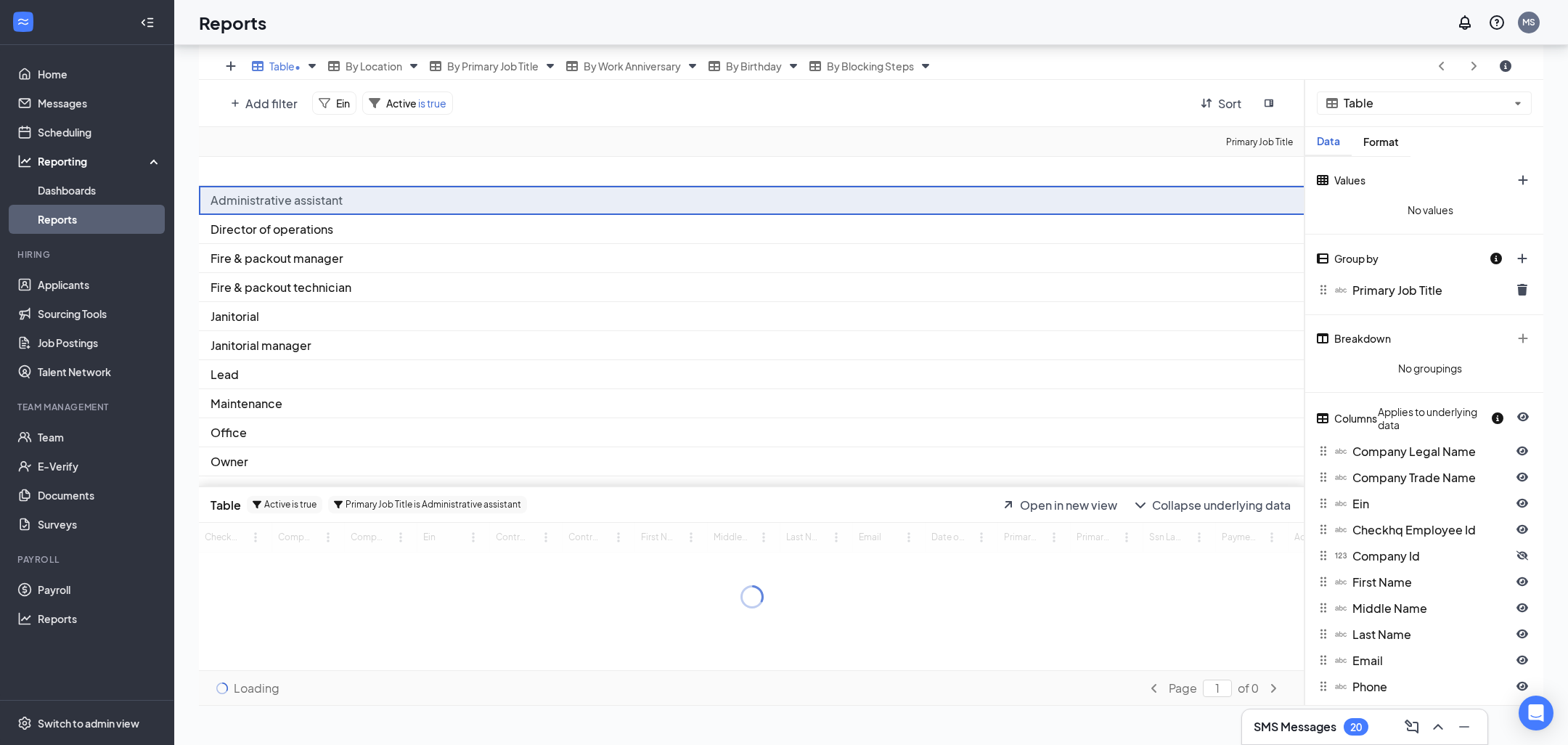
click at [469, 189] on div "Administrative assistant" at bounding box center [752, 200] width 1107 height 29
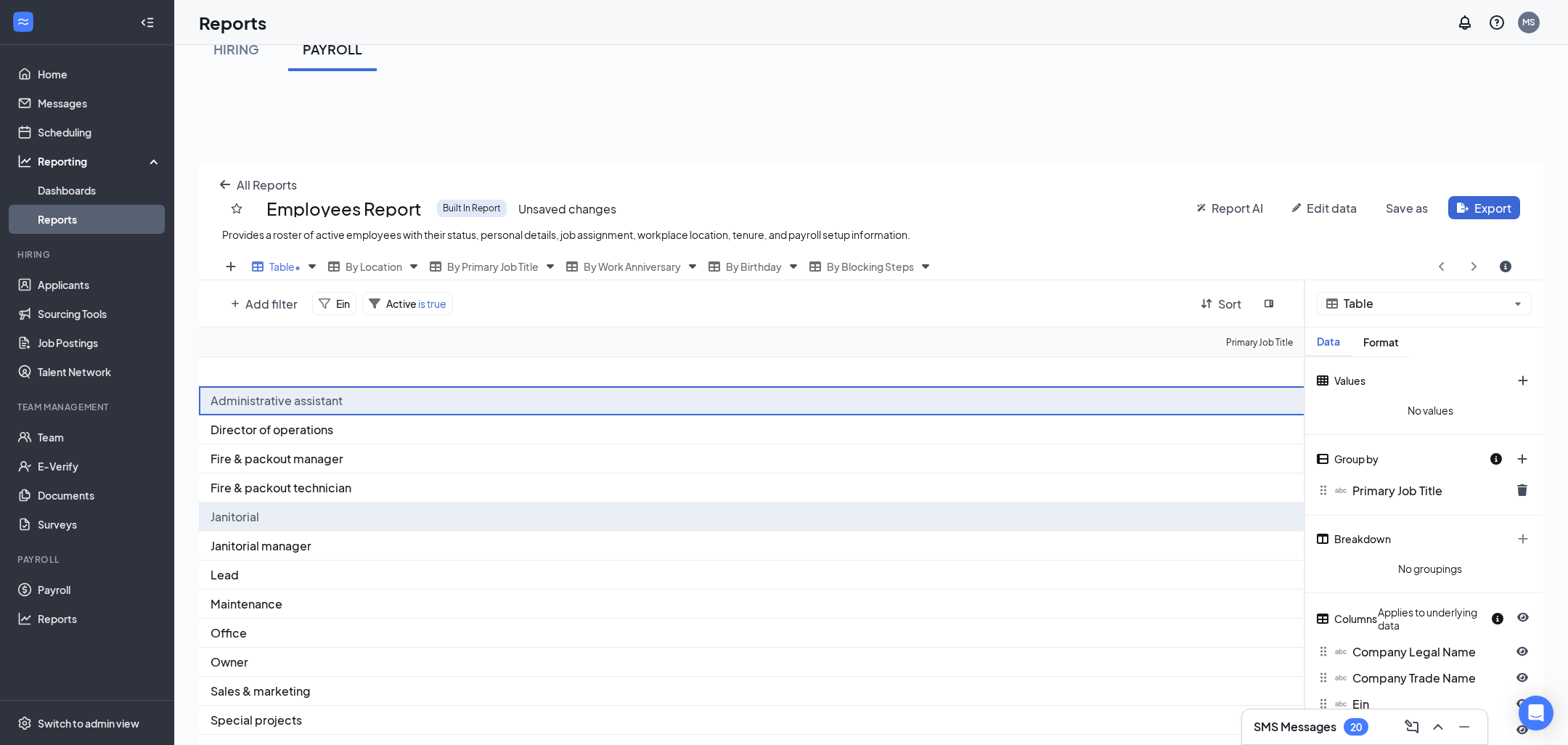
scroll to position [0, 0]
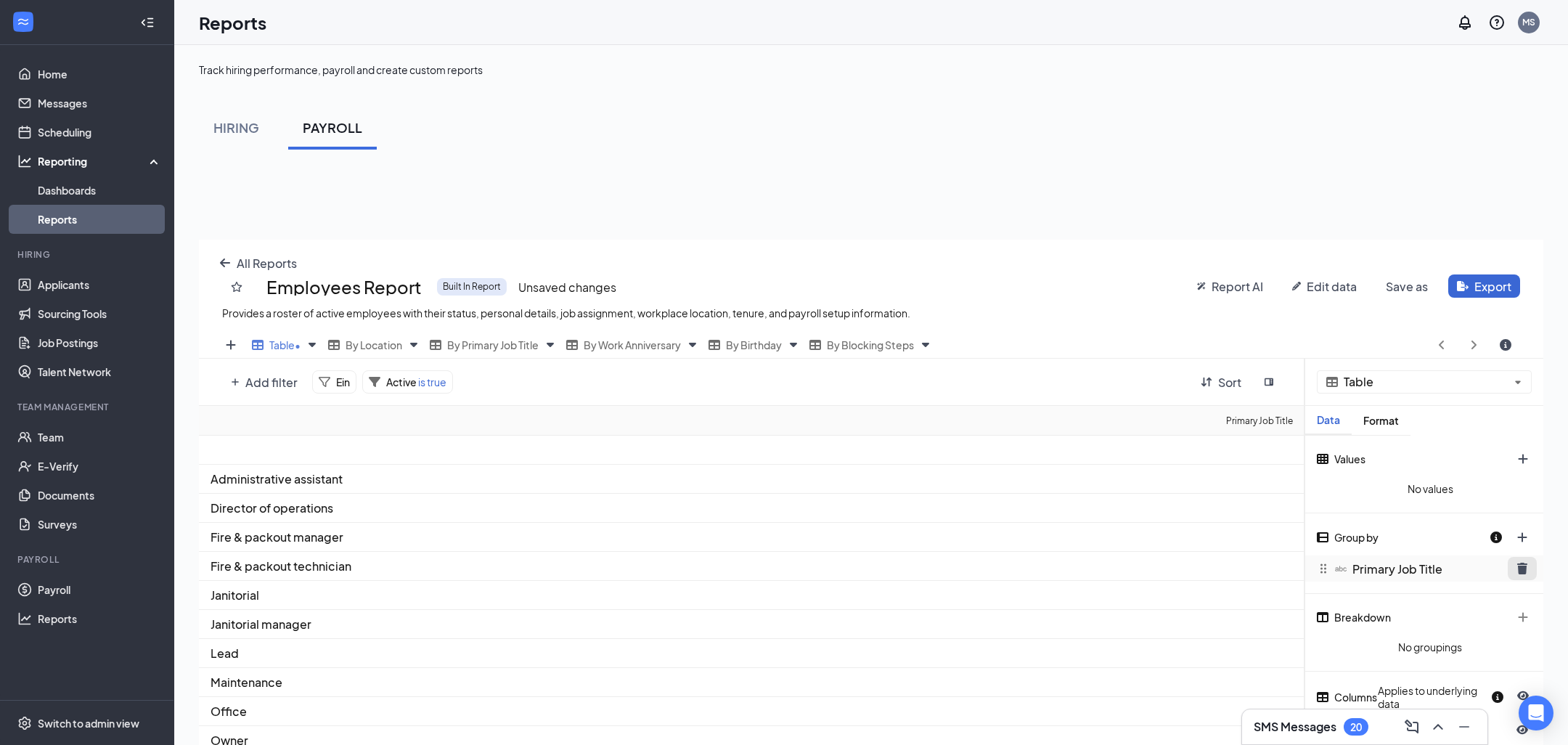
click at [1520, 563] on icon "trash icon" at bounding box center [1523, 568] width 10 height 11
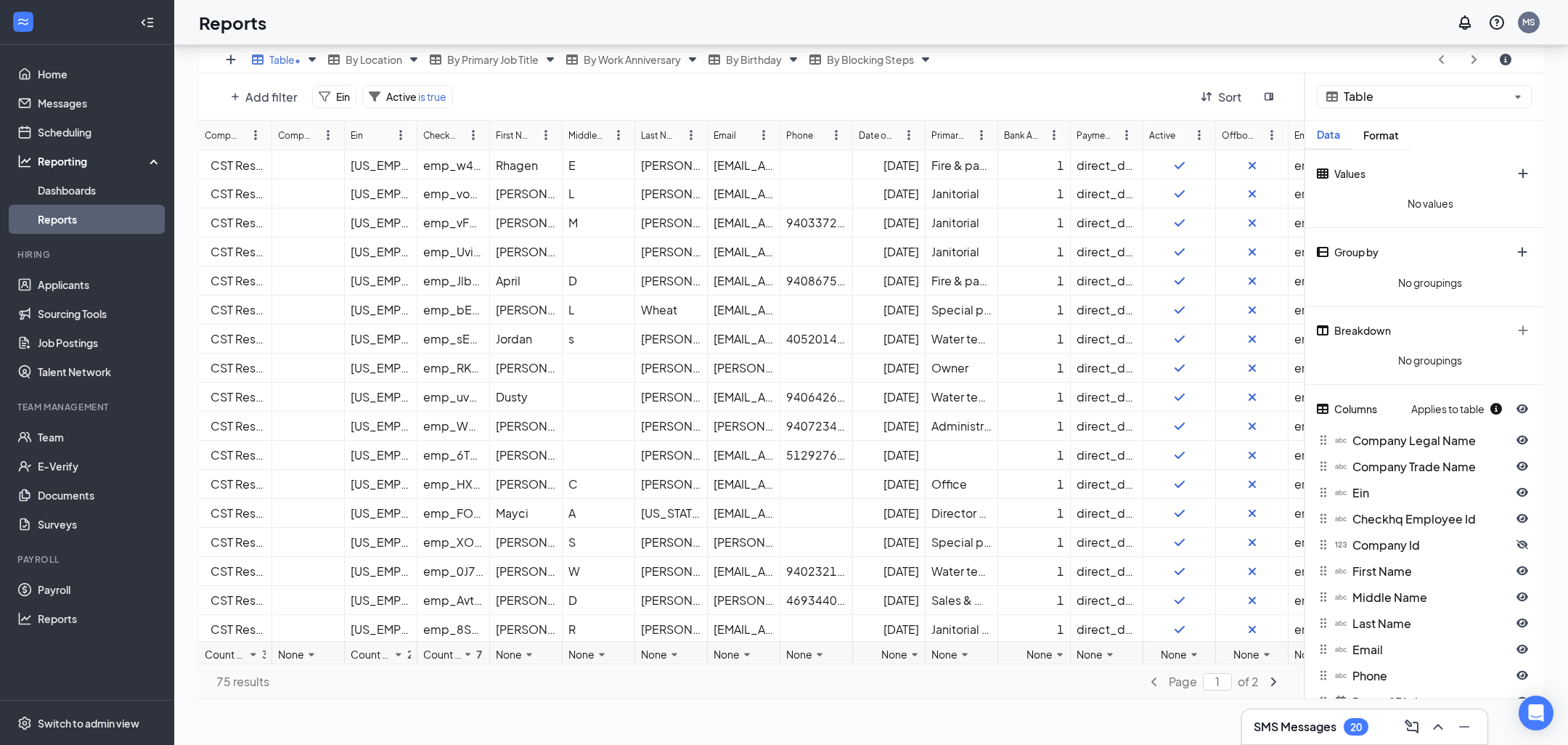
click at [1414, 352] on span "No groupings" at bounding box center [1430, 360] width 238 height 24
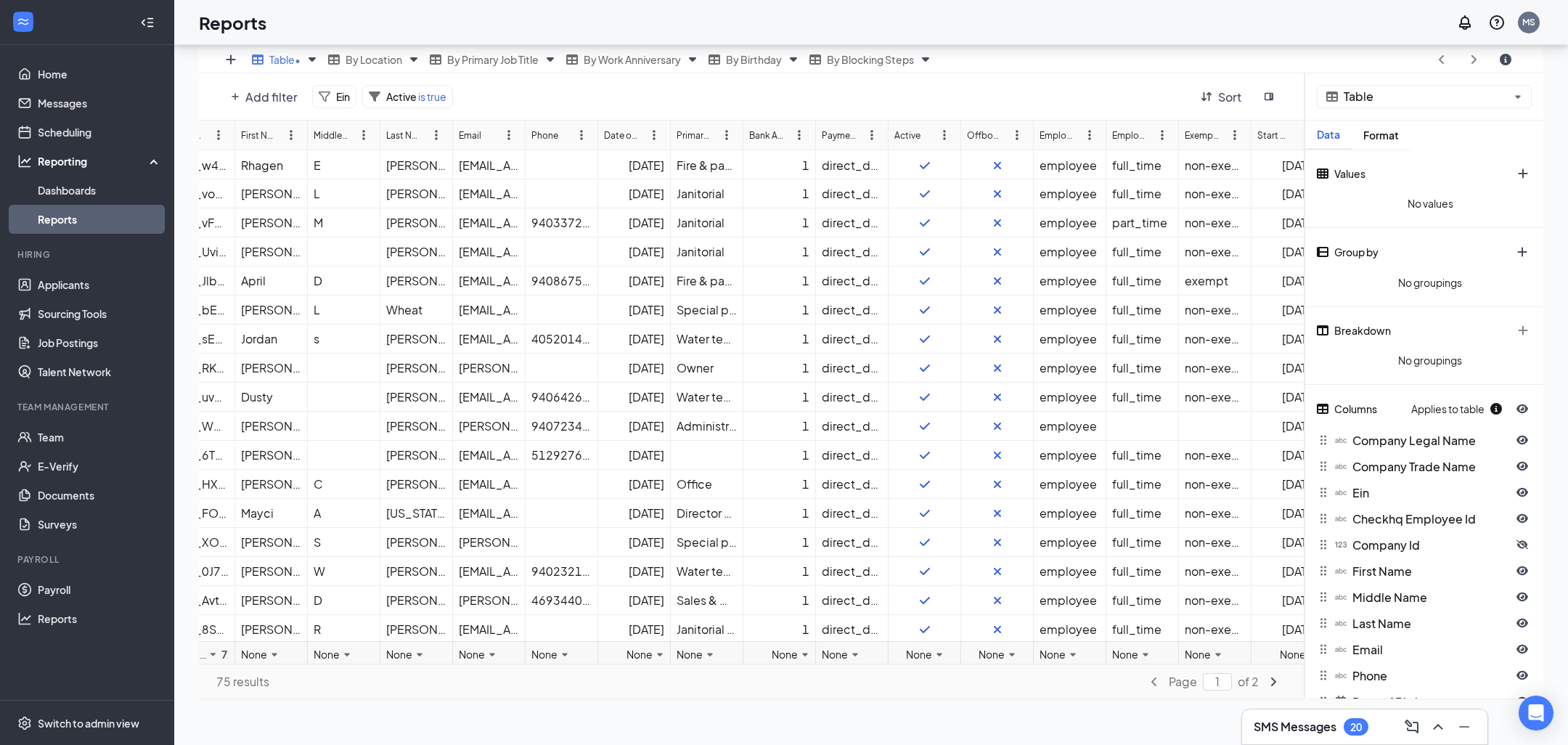
scroll to position [0, 255]
click at [706, 371] on div "Owner" at bounding box center [707, 368] width 61 height 16
click at [710, 395] on div "Water technician" at bounding box center [707, 397] width 61 height 16
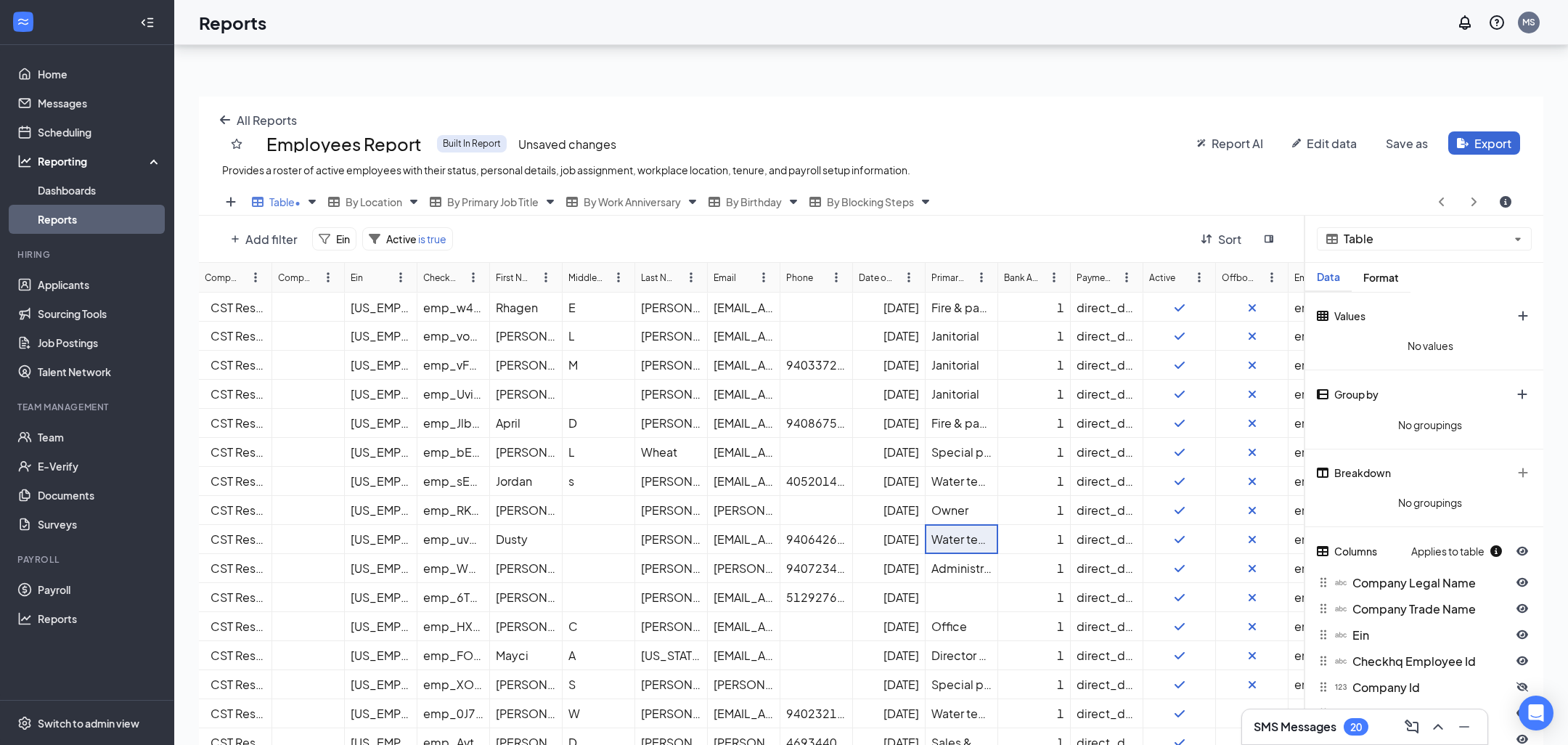
scroll to position [148, 0]
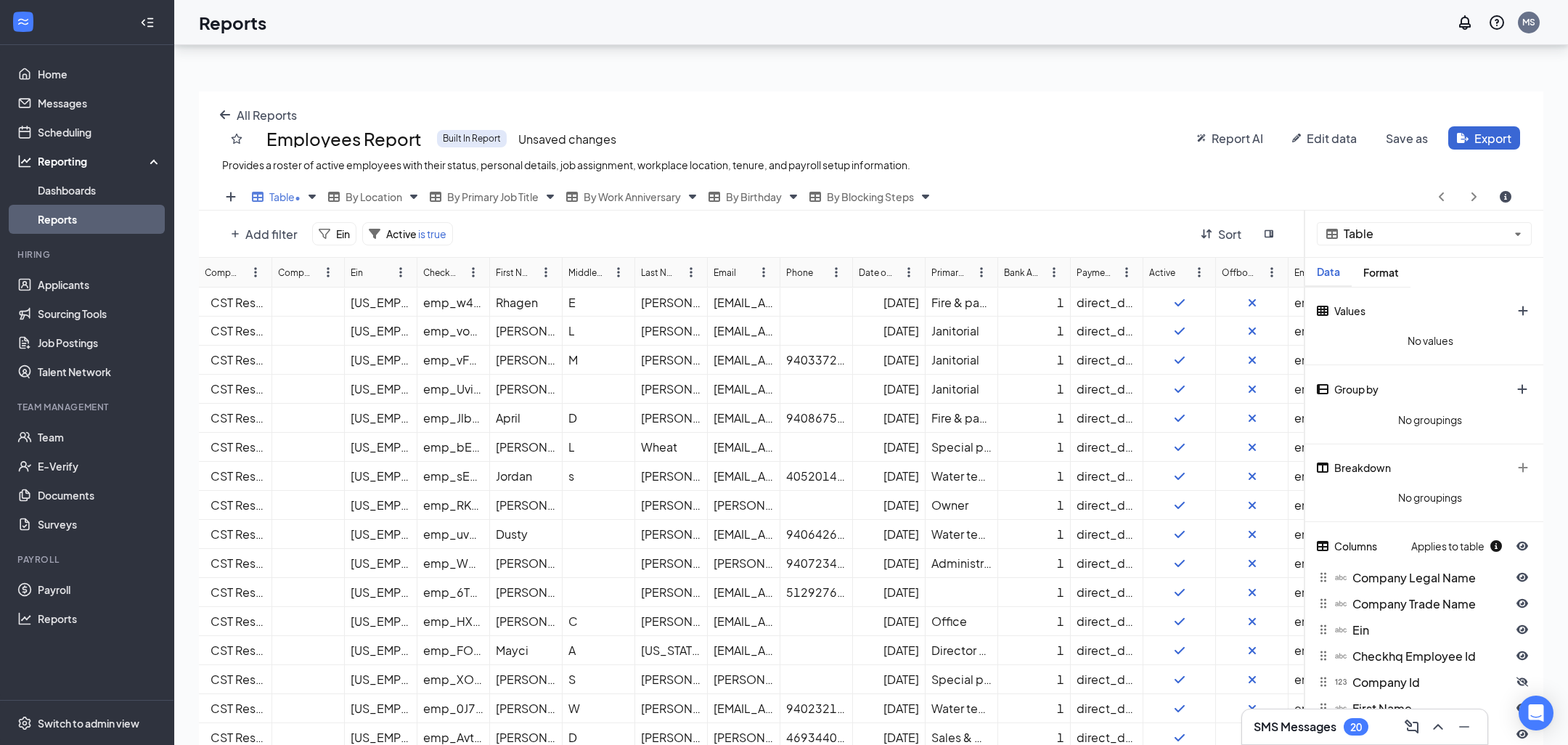
click at [93, 224] on link "Reports" at bounding box center [100, 219] width 124 height 29
click at [101, 178] on link "Dashboards" at bounding box center [100, 191] width 124 height 29
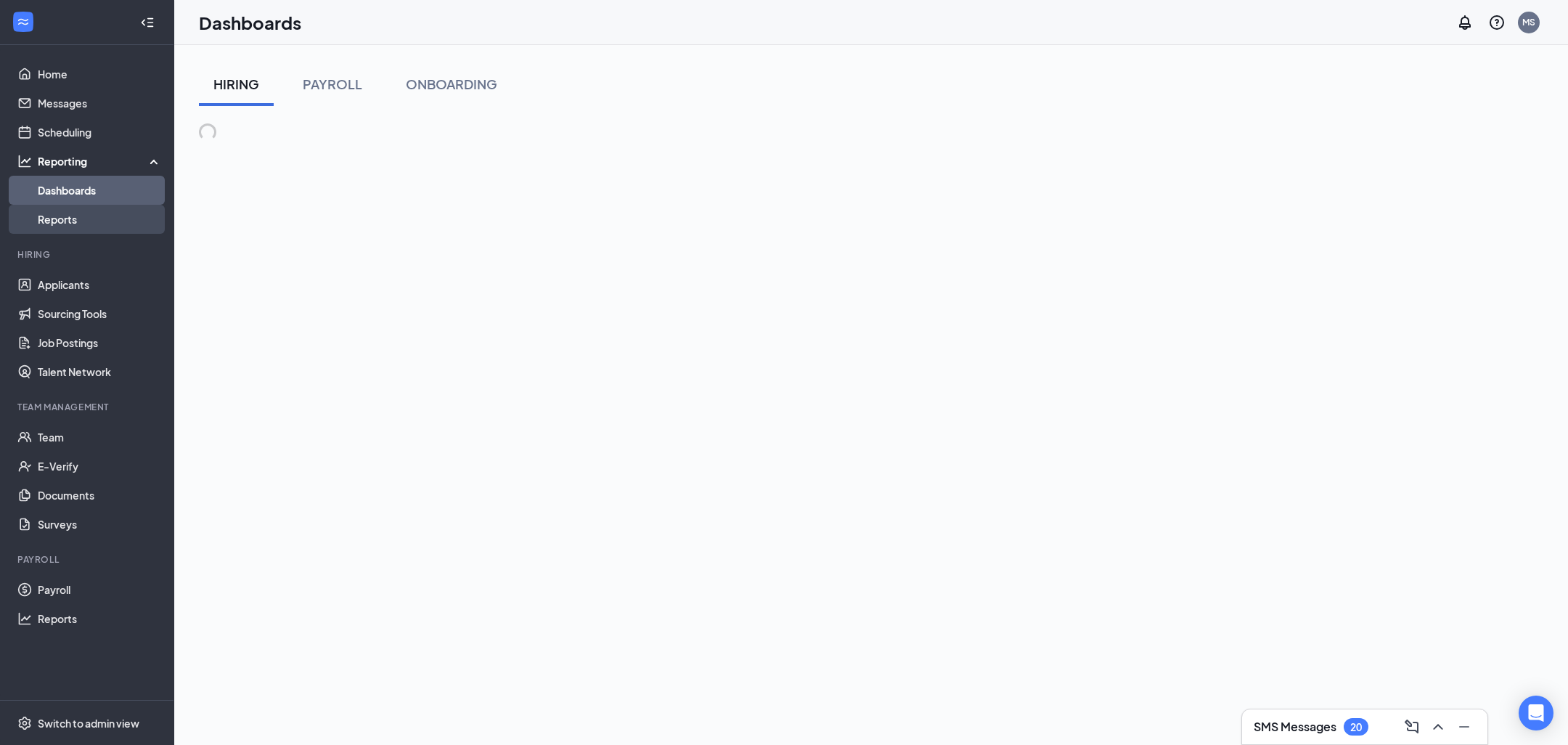
click at [101, 221] on link "Reports" at bounding box center [100, 219] width 124 height 29
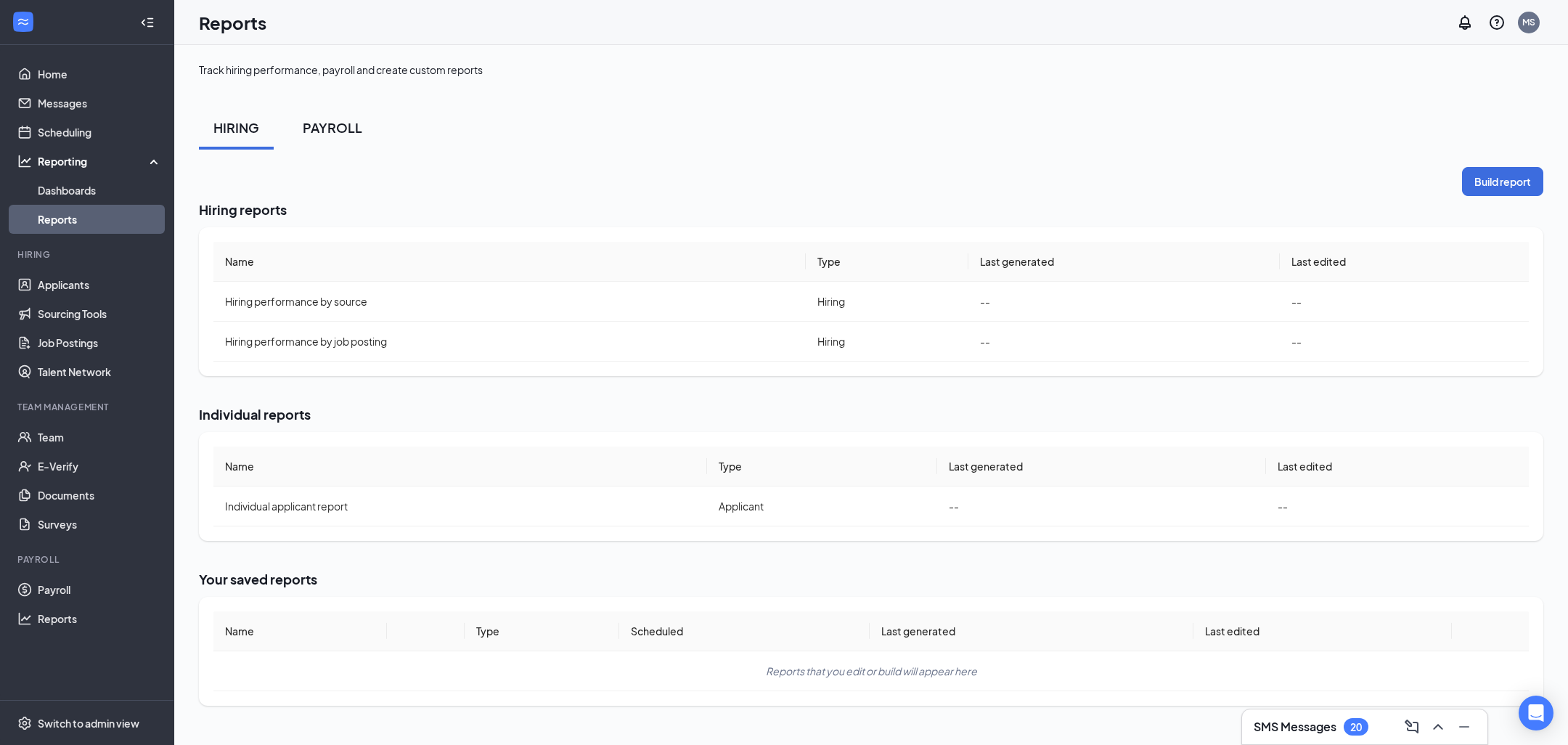
click at [348, 127] on div "PAYROLL" at bounding box center [332, 127] width 60 height 18
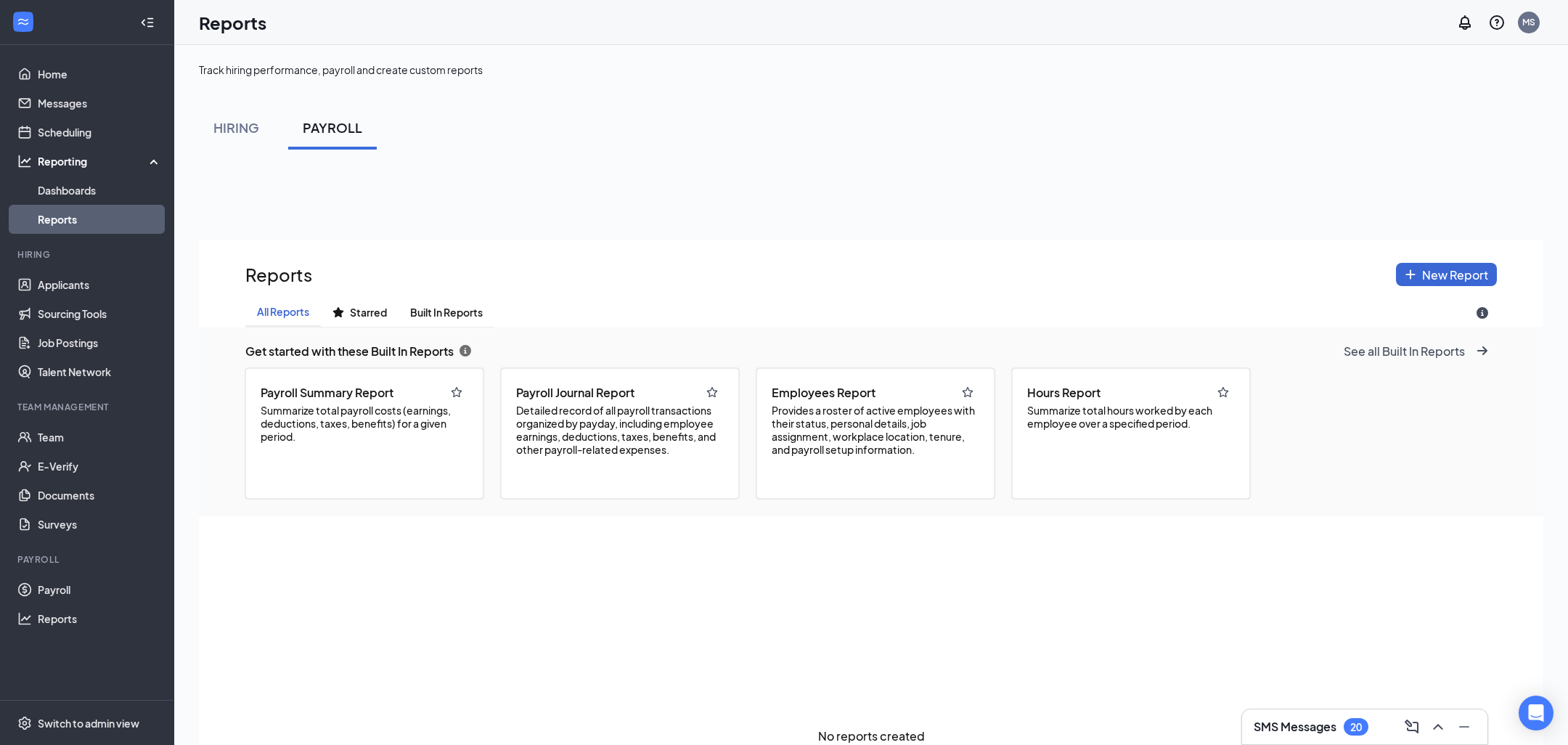
scroll to position [846, 1344]
click at [241, 140] on button "HIRING" at bounding box center [237, 127] width 75 height 43
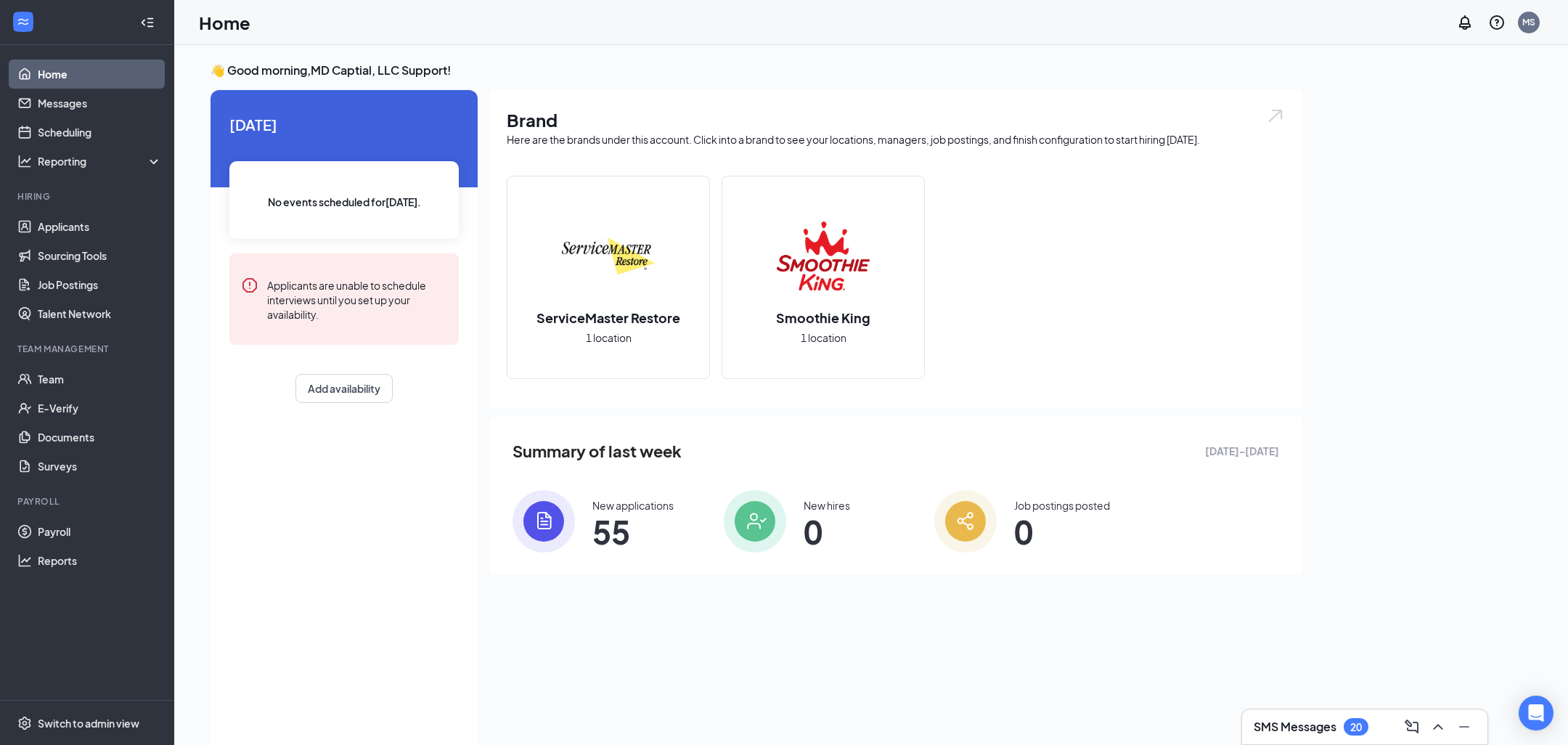
scroll to position [30, 0]
